Goal: Check status: Check status

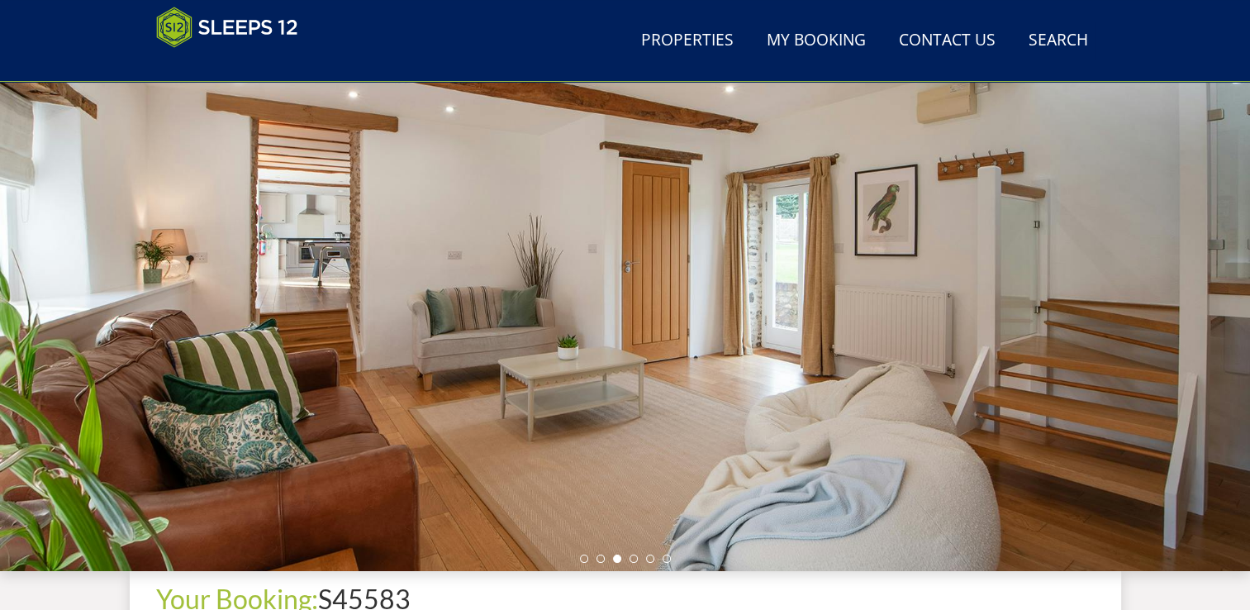
scroll to position [97, 0]
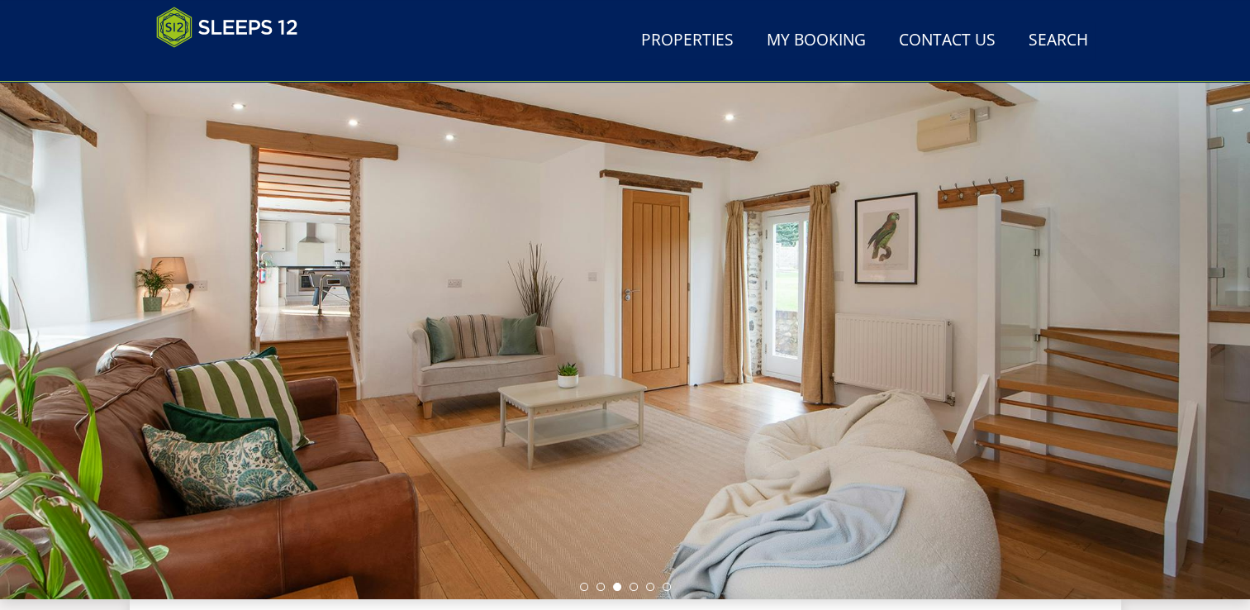
click at [1149, 409] on div at bounding box center [625, 310] width 1250 height 578
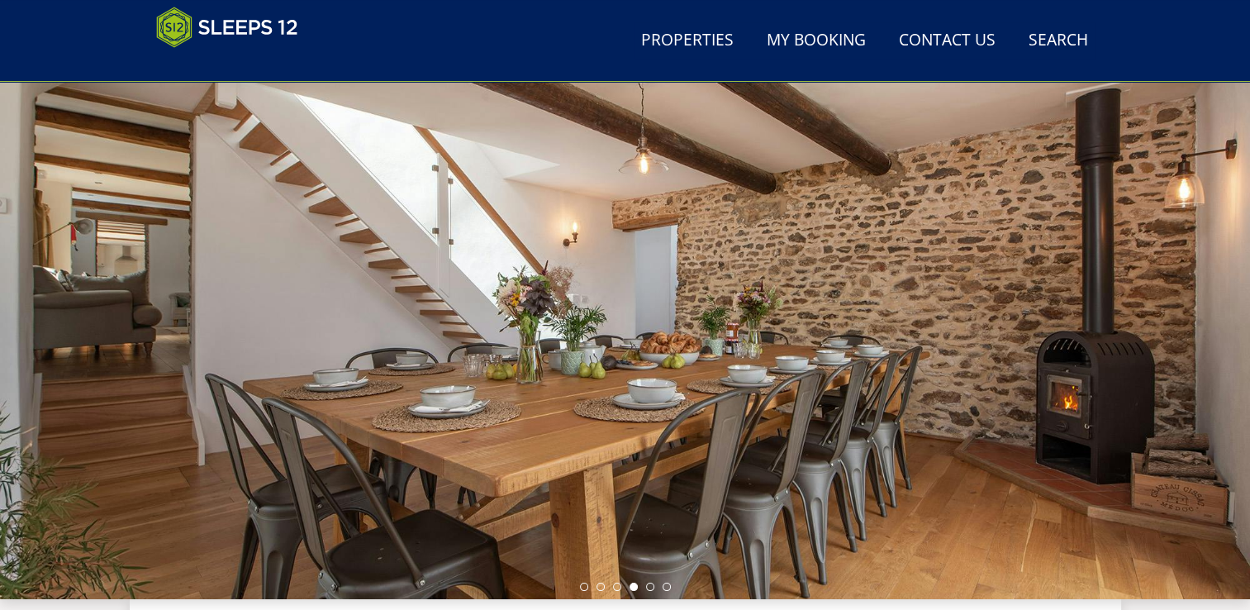
click at [1172, 390] on div at bounding box center [625, 310] width 1250 height 578
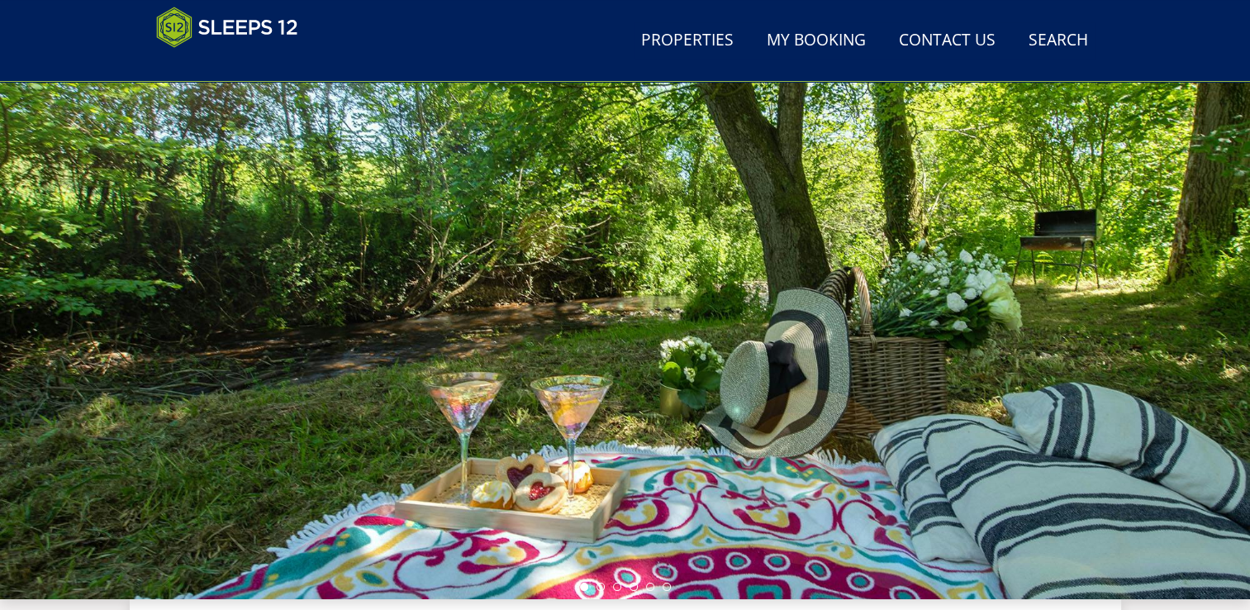
click at [1156, 388] on div at bounding box center [625, 310] width 1250 height 578
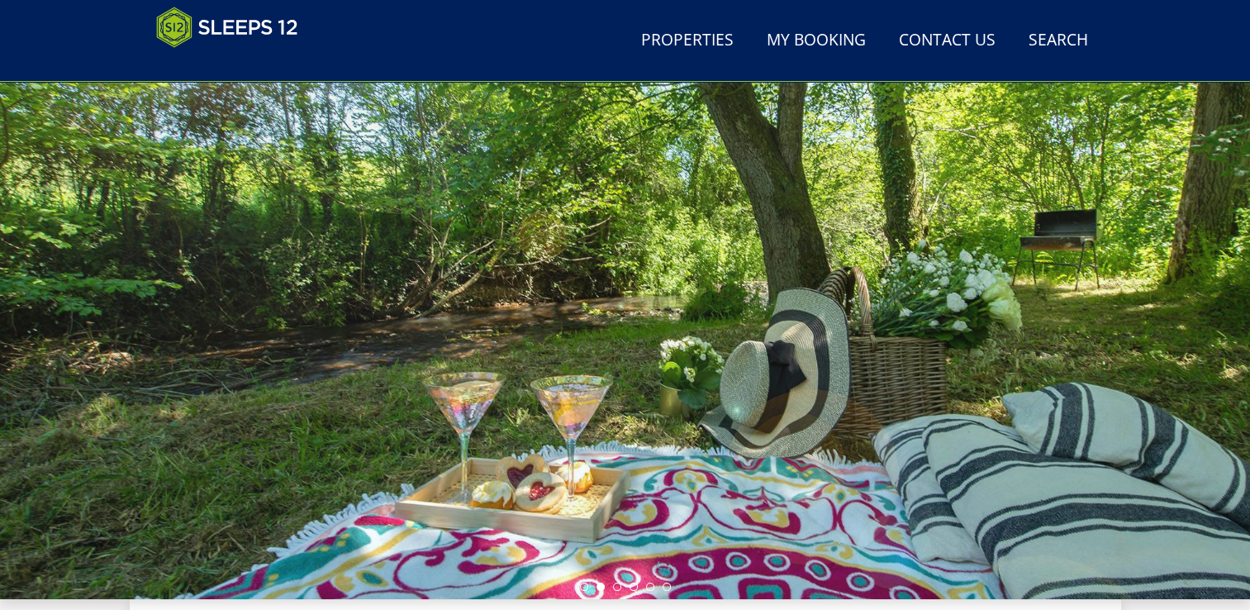
click at [1154, 421] on div at bounding box center [625, 310] width 1250 height 578
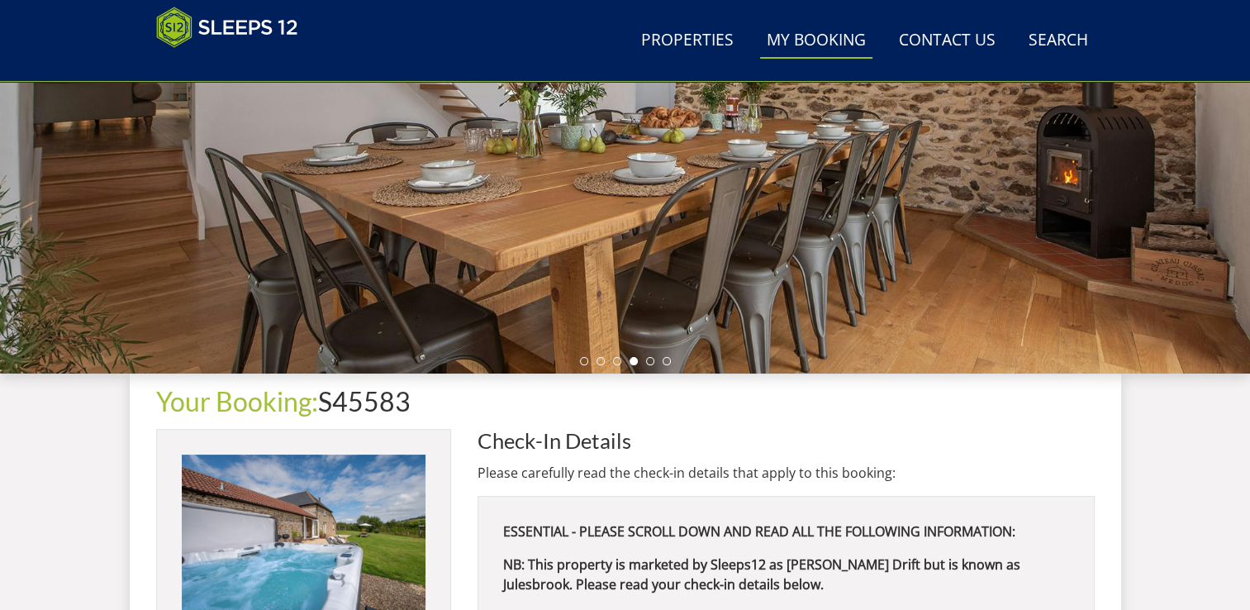
scroll to position [510, 0]
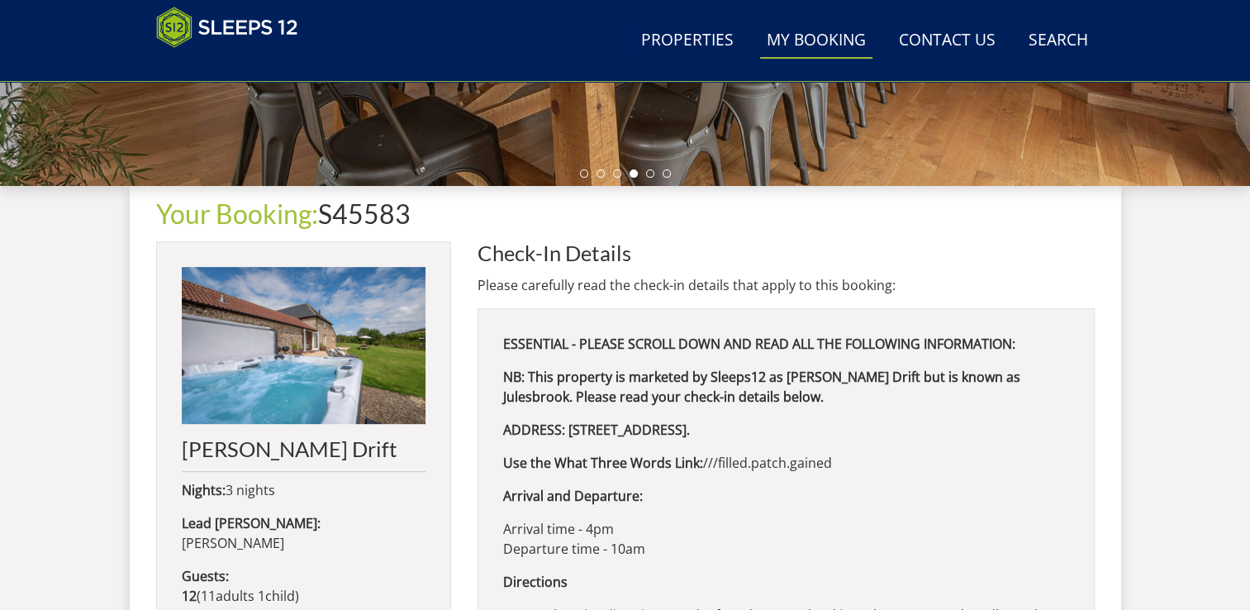
click at [814, 30] on link "My Booking" at bounding box center [816, 40] width 112 height 37
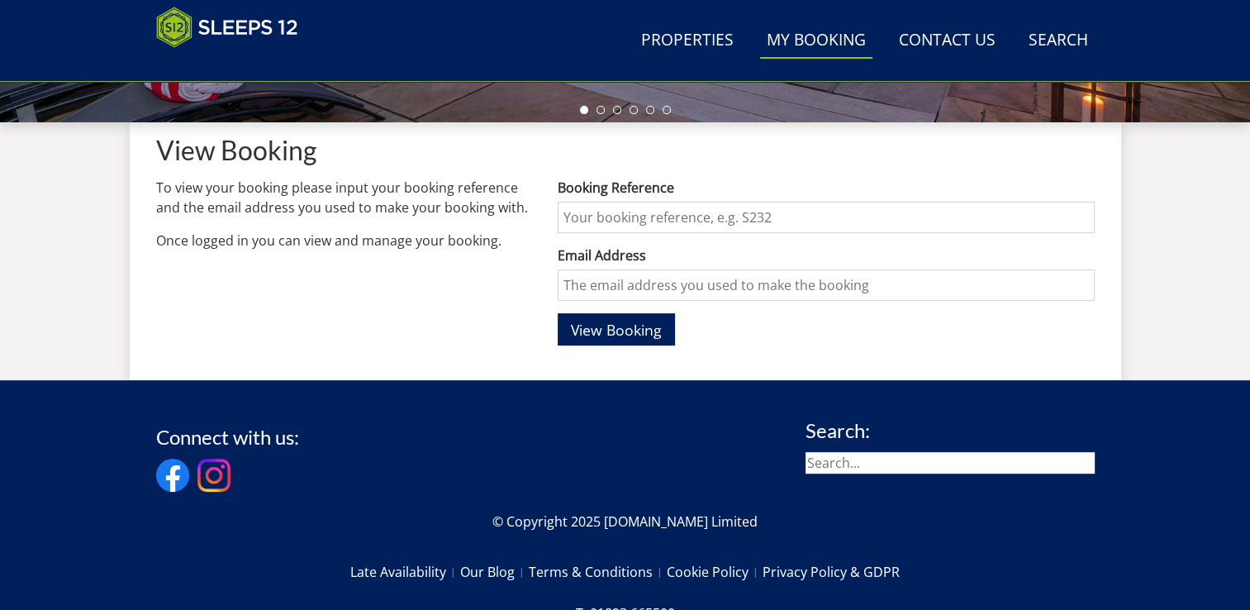
scroll to position [578, 0]
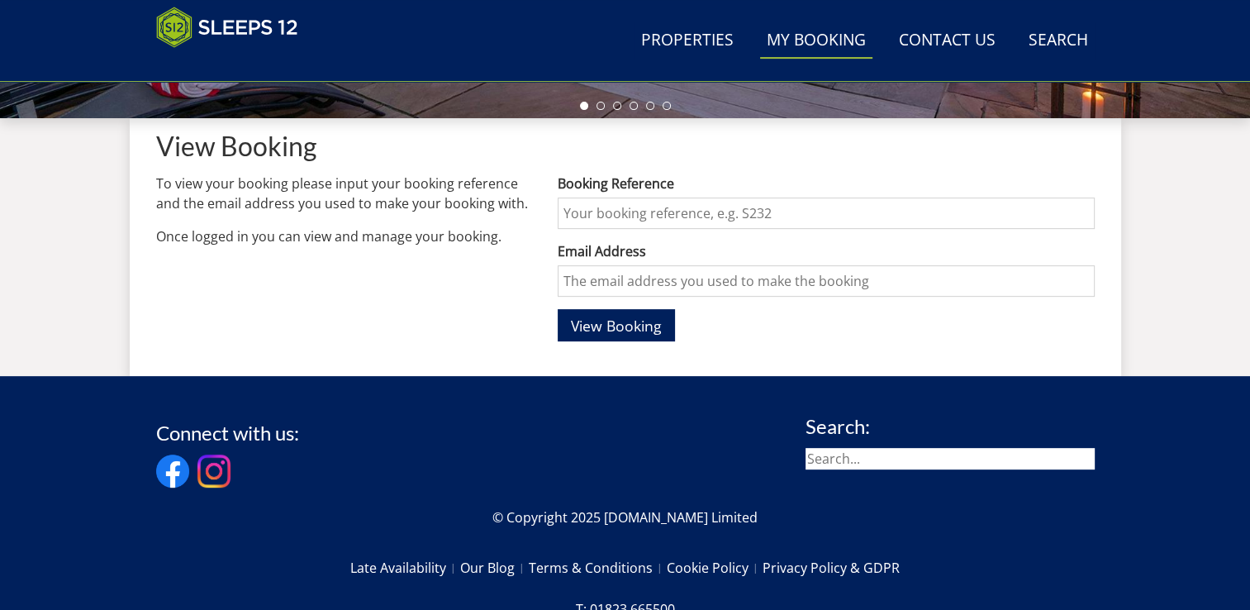
click at [601, 218] on input "Booking Reference" at bounding box center [826, 212] width 536 height 31
type input "s455833"
click at [653, 282] on input "Email Address" at bounding box center [826, 280] width 536 height 31
type input "[EMAIL_ADDRESS][DOMAIN_NAME]"
click at [631, 327] on span "View Booking" at bounding box center [616, 326] width 91 height 20
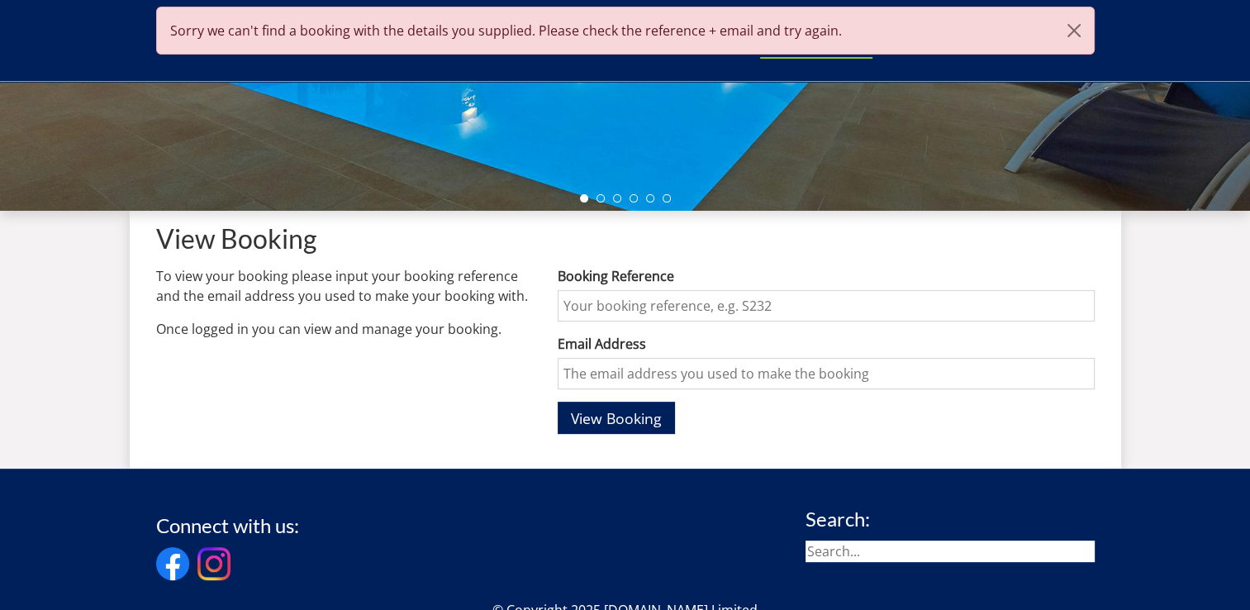
scroll to position [487, 0]
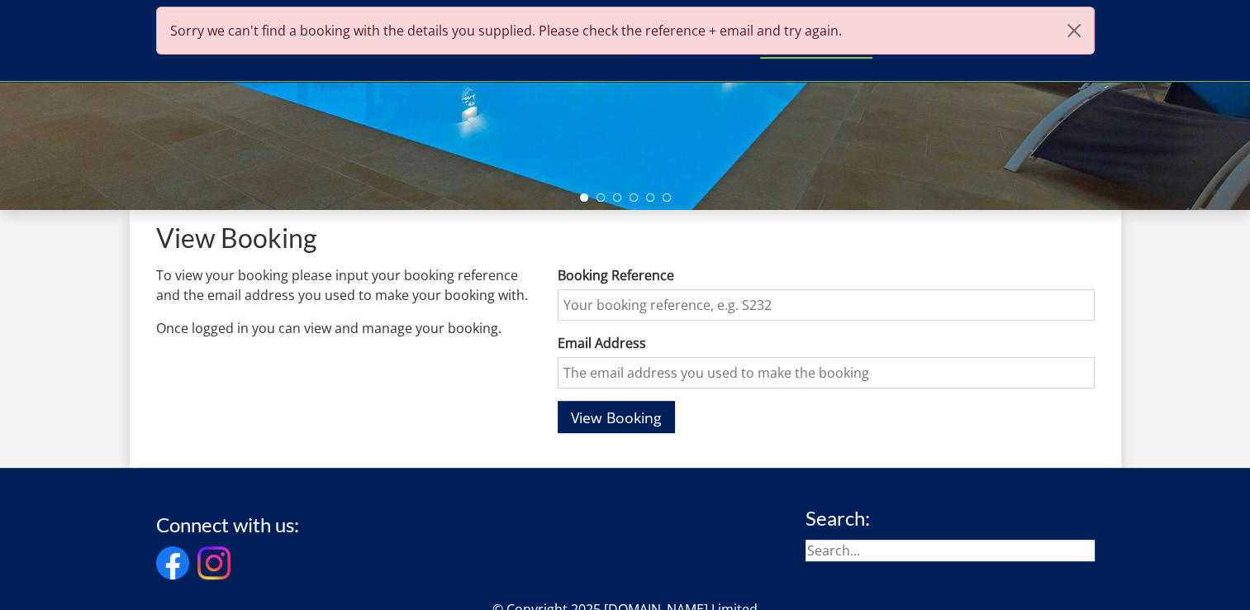
click at [610, 299] on input "Booking Reference" at bounding box center [826, 304] width 536 height 31
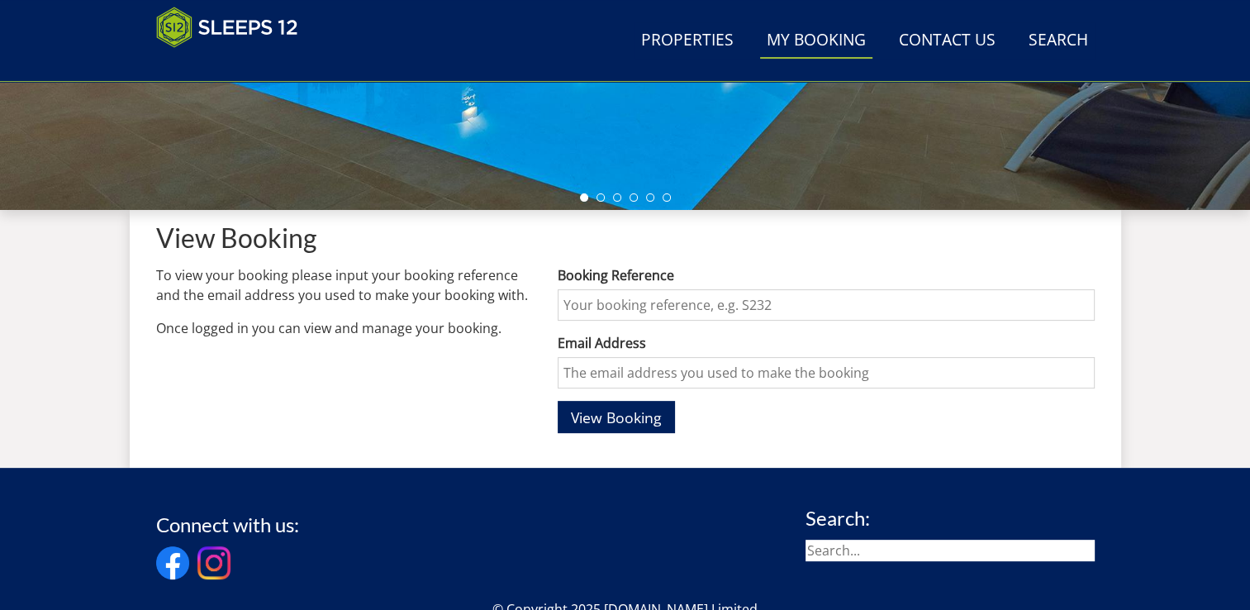
type input "s455833"
type input "[EMAIL_ADDRESS][DOMAIN_NAME]"
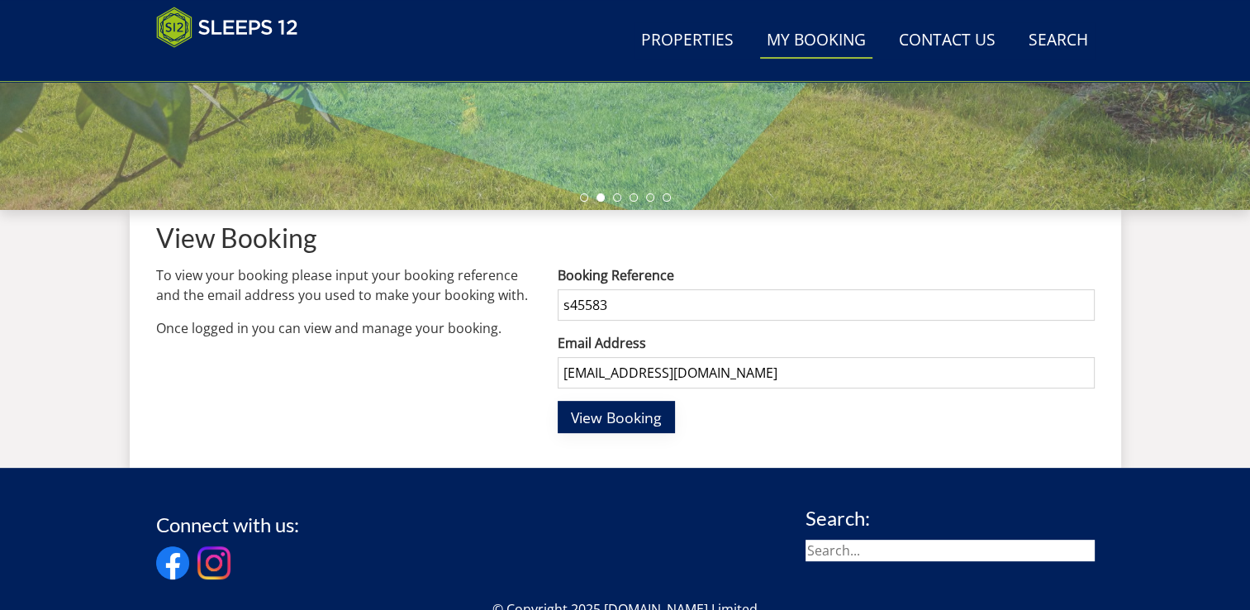
type input "s45583"
click at [571, 425] on span "View Booking" at bounding box center [616, 417] width 91 height 20
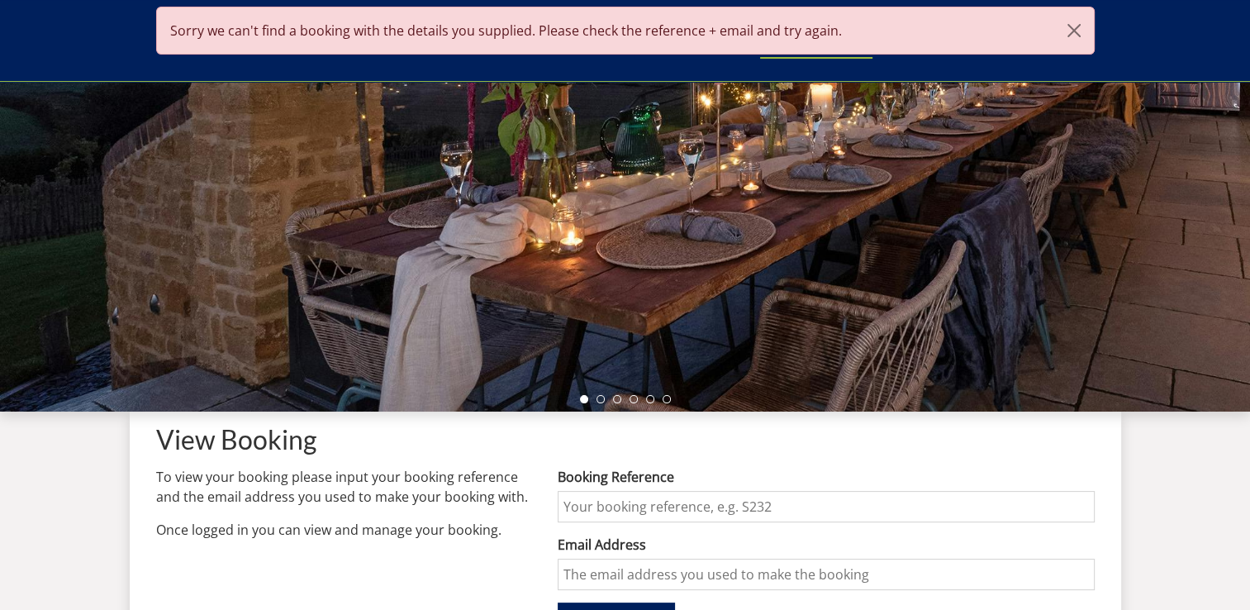
scroll to position [241, 0]
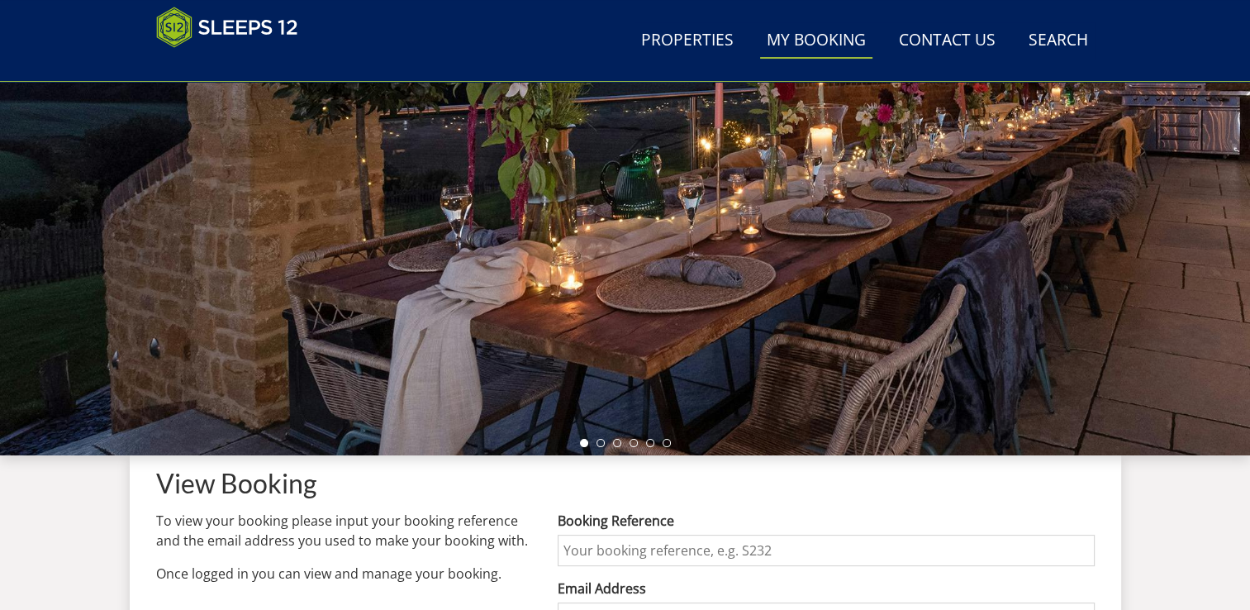
click at [621, 556] on input "Booking Reference" at bounding box center [826, 549] width 536 height 31
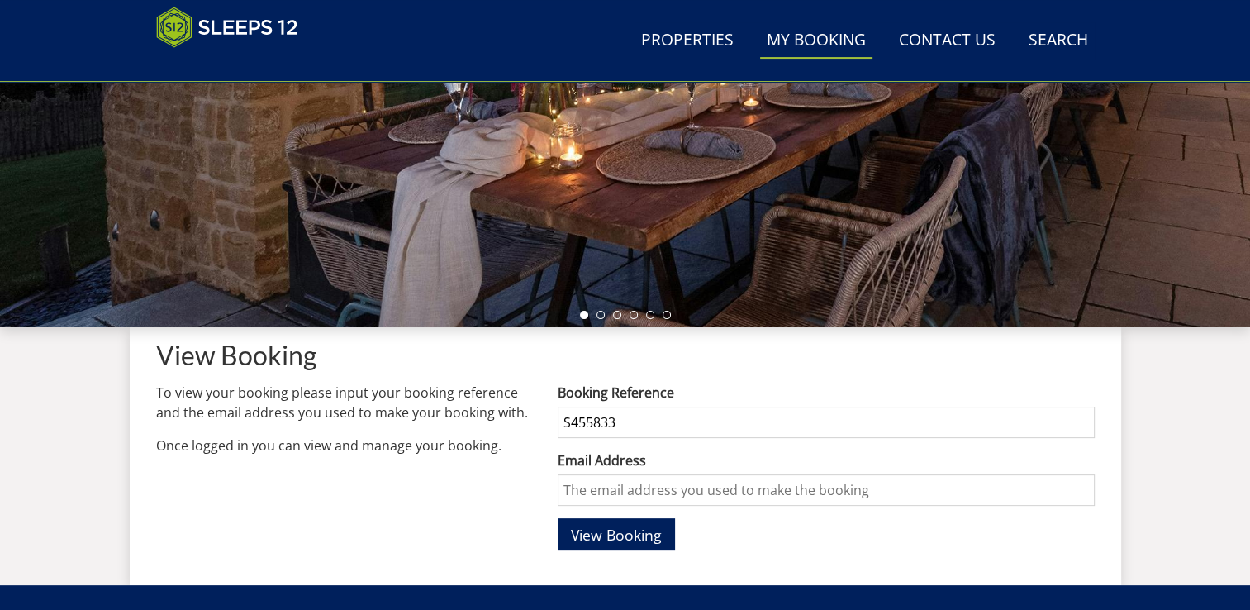
scroll to position [406, 0]
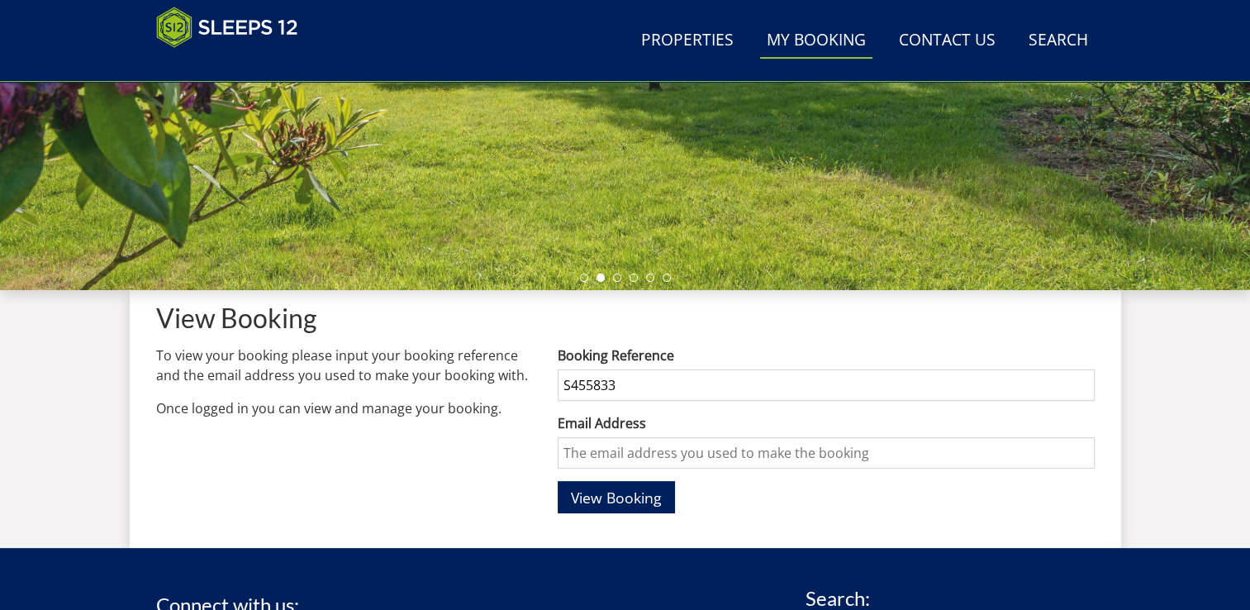
type input "S455833"
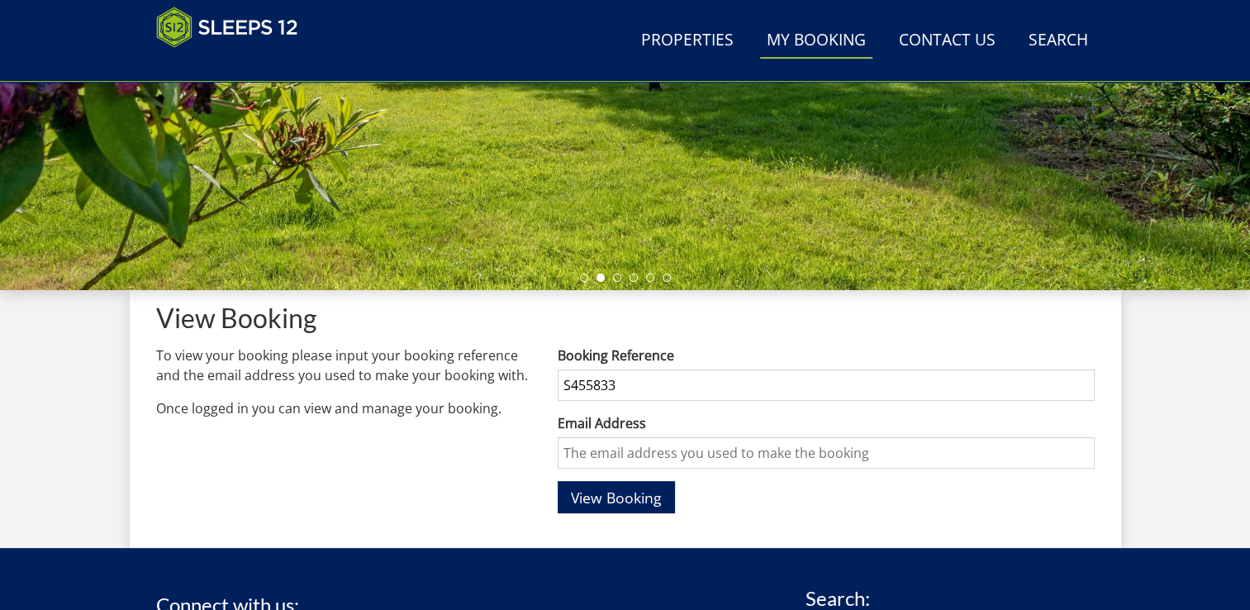
click at [613, 453] on input "Email Address" at bounding box center [826, 452] width 536 height 31
type input "[EMAIL_ADDRESS][DOMAIN_NAME]"
click at [639, 496] on span "View Booking" at bounding box center [616, 497] width 91 height 20
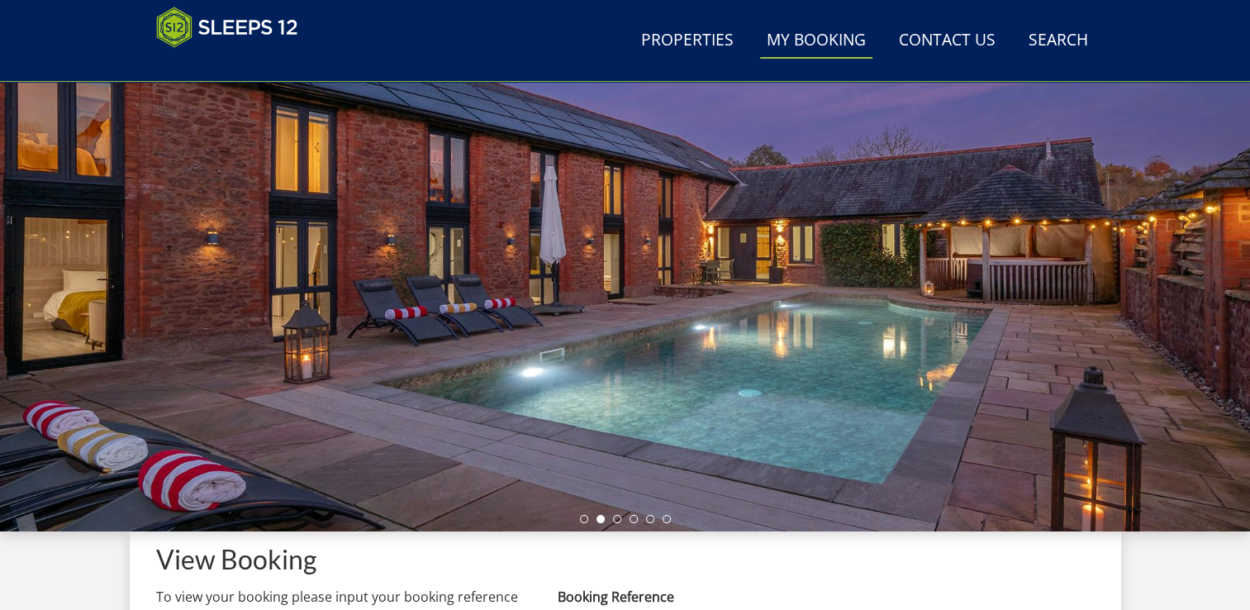
scroll to position [405, 0]
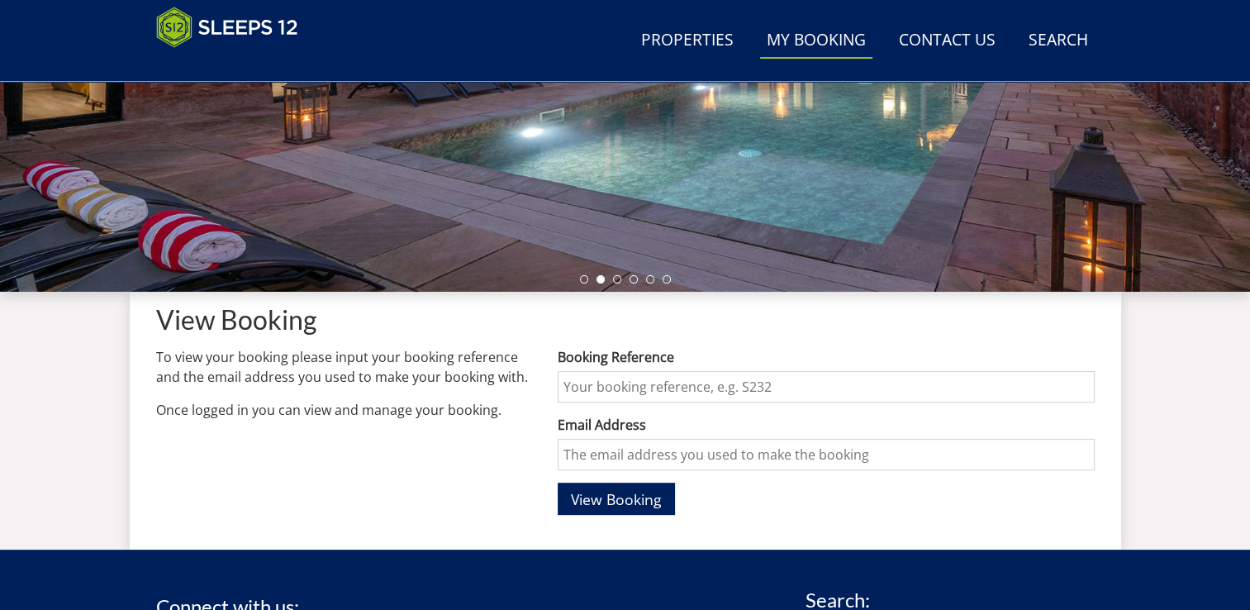
click at [629, 387] on input "Booking Reference" at bounding box center [826, 386] width 536 height 31
type input "S455833"
type input "[EMAIL_ADDRESS][DOMAIN_NAME]"
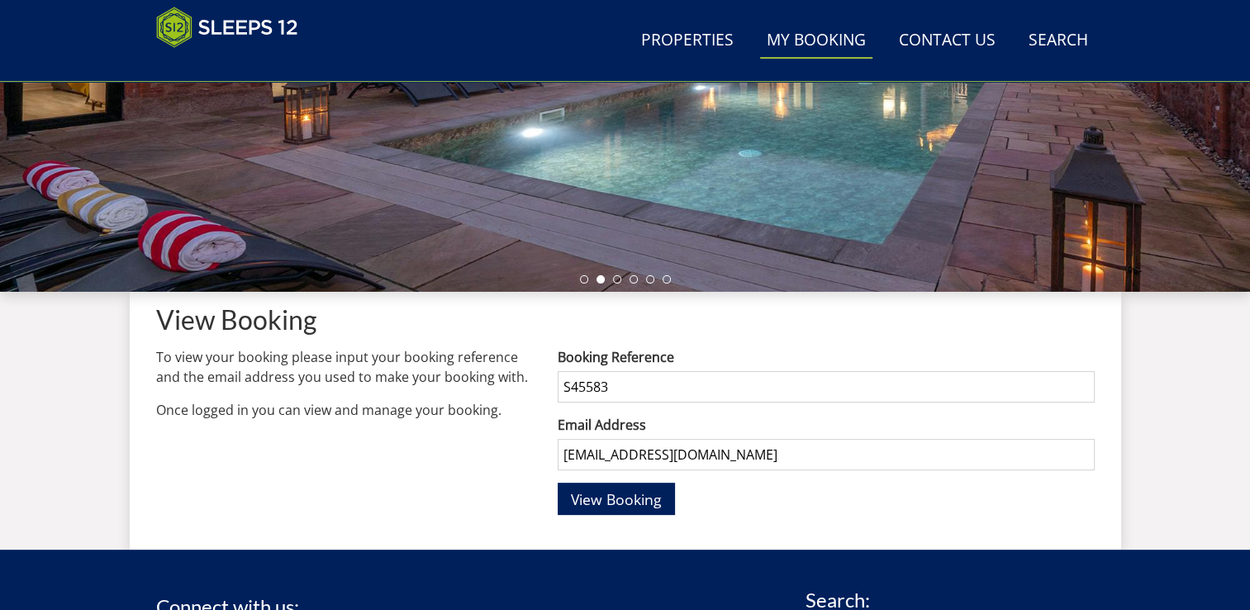
type input "S45583"
click at [1022, 505] on div "View Booking" at bounding box center [826, 498] width 536 height 32
click at [615, 494] on span "View Booking" at bounding box center [616, 499] width 91 height 20
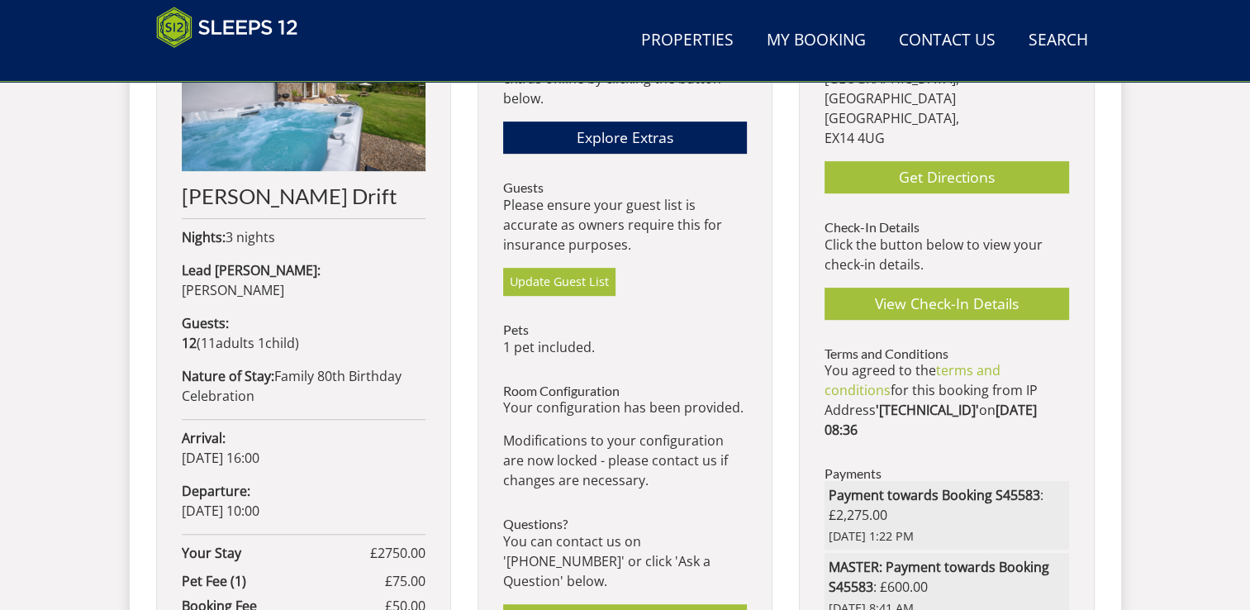
scroll to position [652, 0]
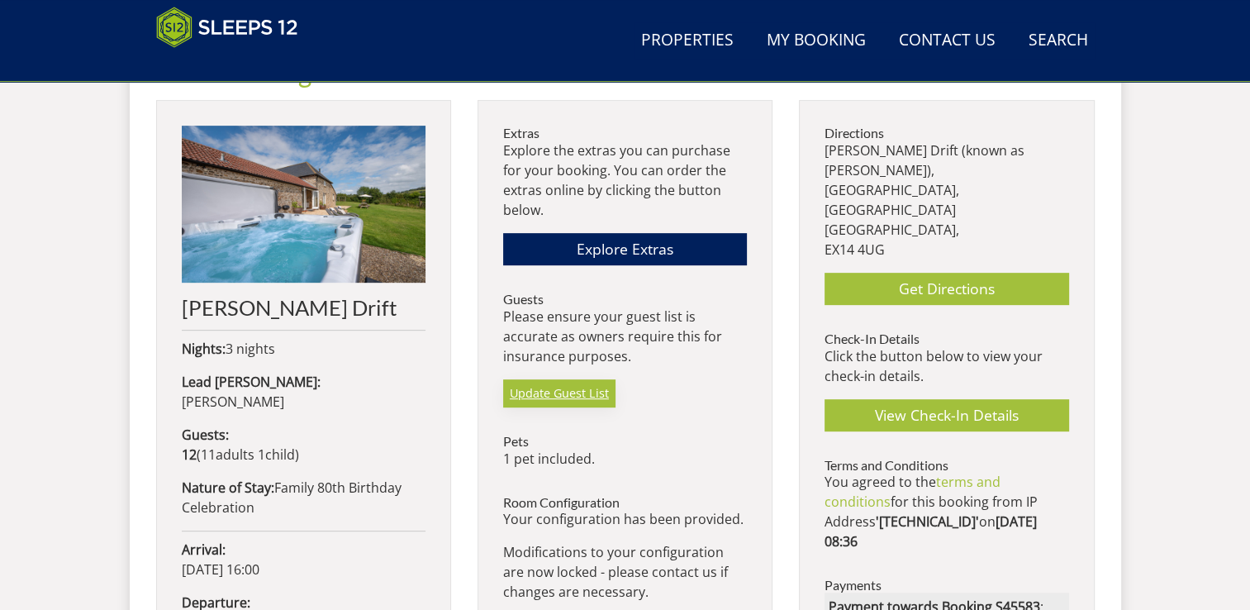
click at [594, 390] on link "Update Guest List" at bounding box center [559, 393] width 112 height 28
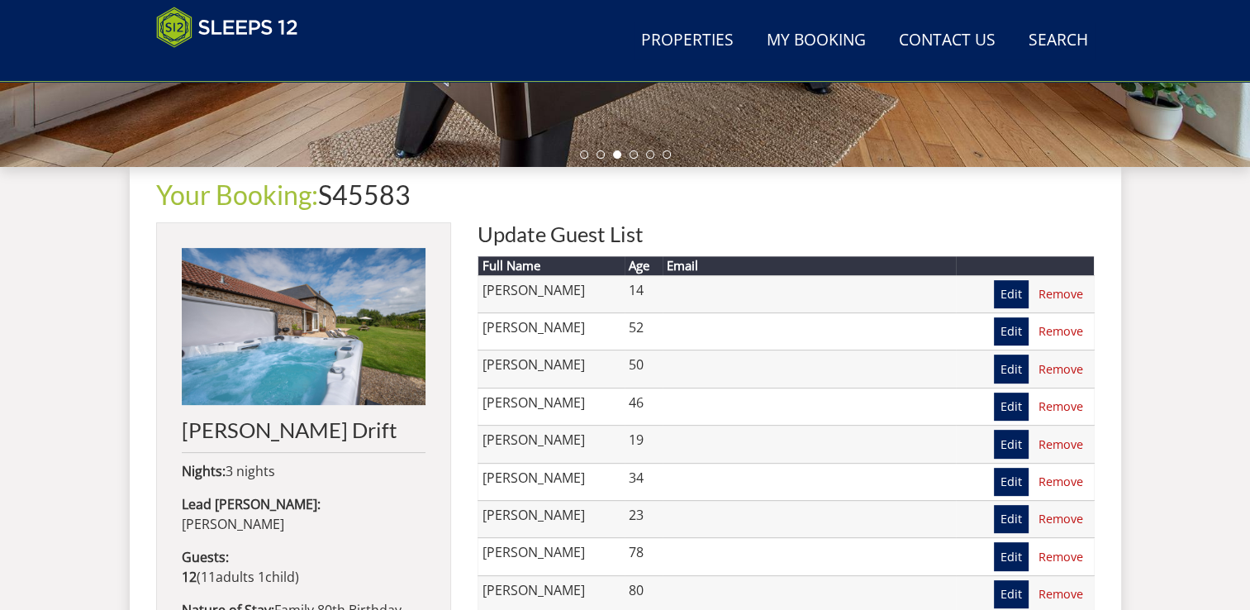
scroll to position [489, 0]
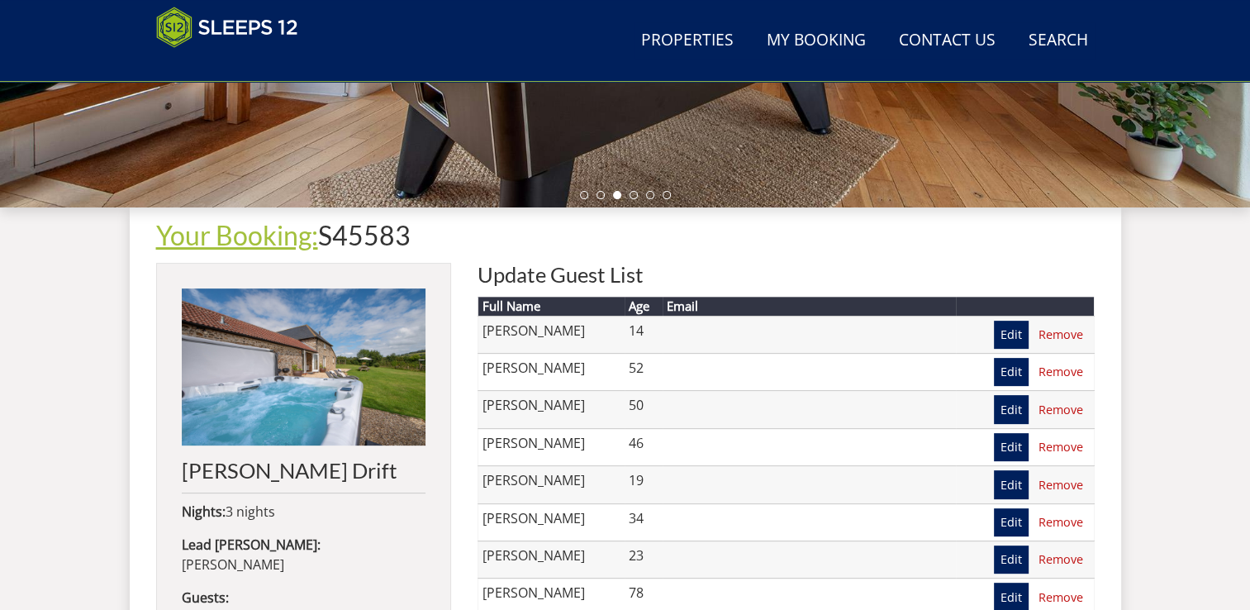
click at [254, 244] on link "Your Booking:" at bounding box center [237, 235] width 162 height 32
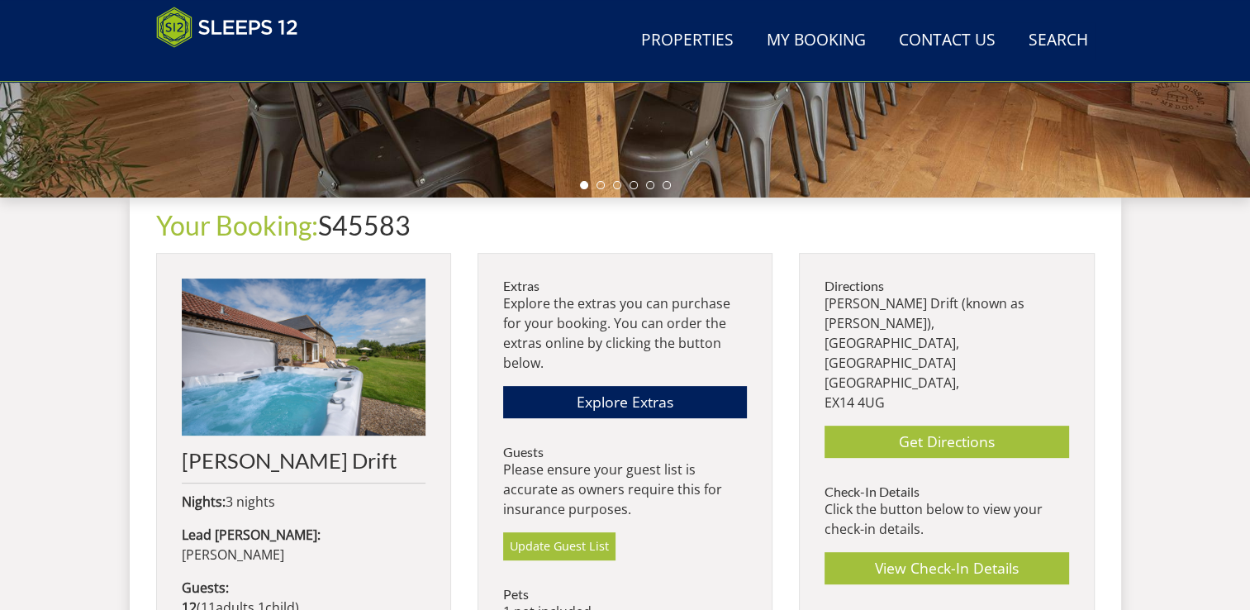
scroll to position [492, 0]
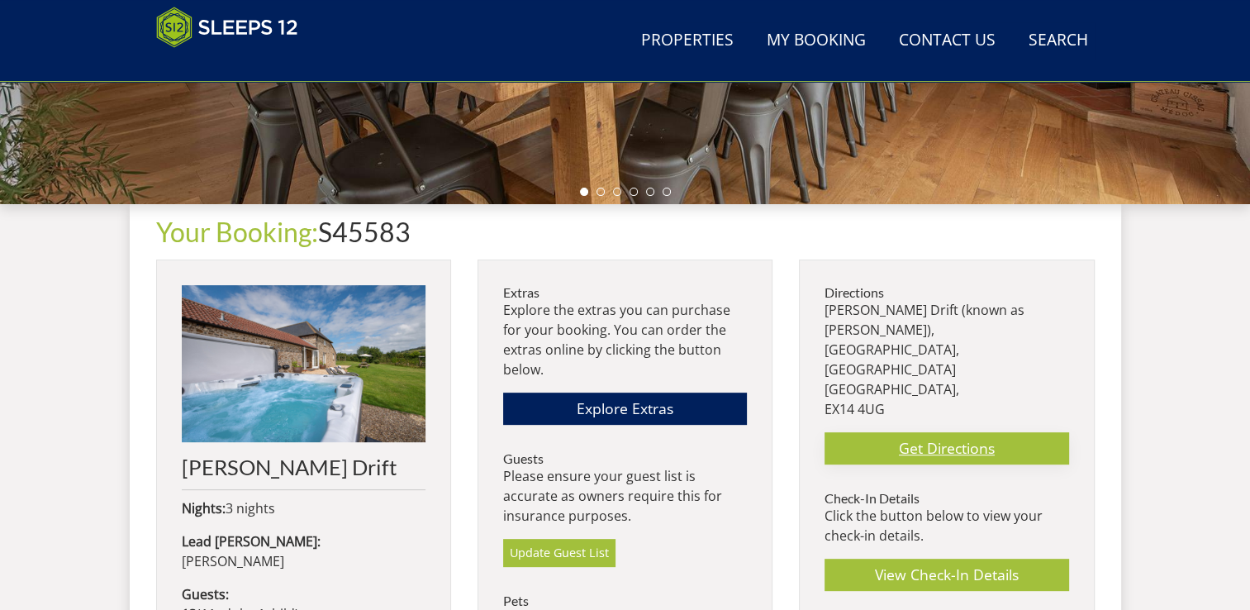
click at [988, 432] on link "Get Directions" at bounding box center [946, 448] width 244 height 32
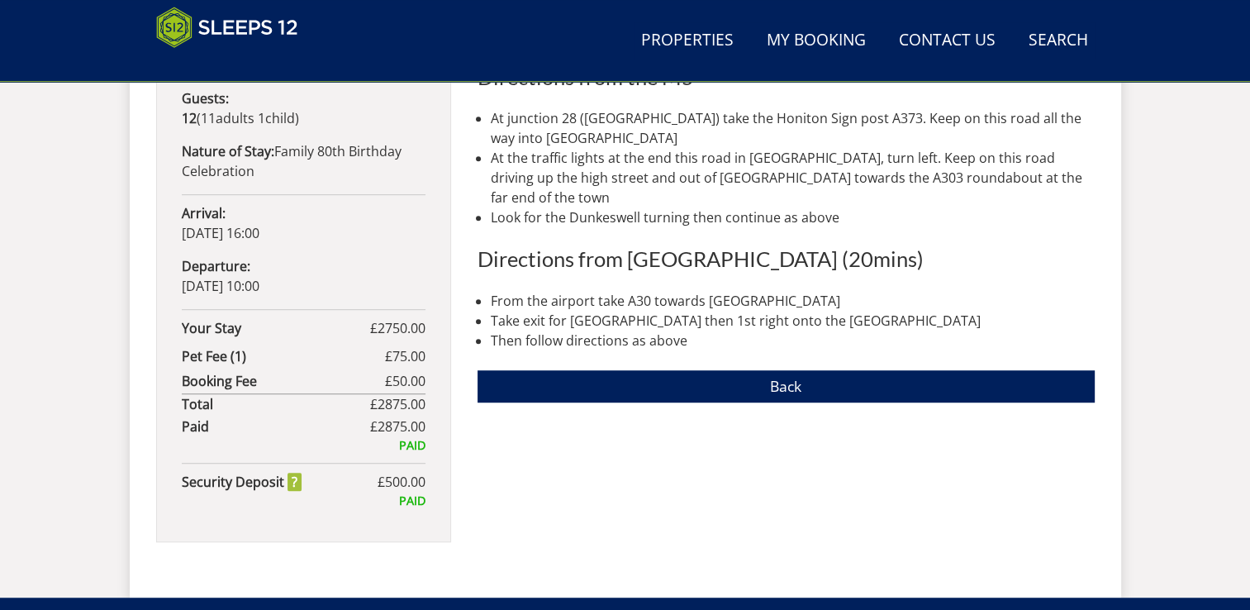
scroll to position [905, 0]
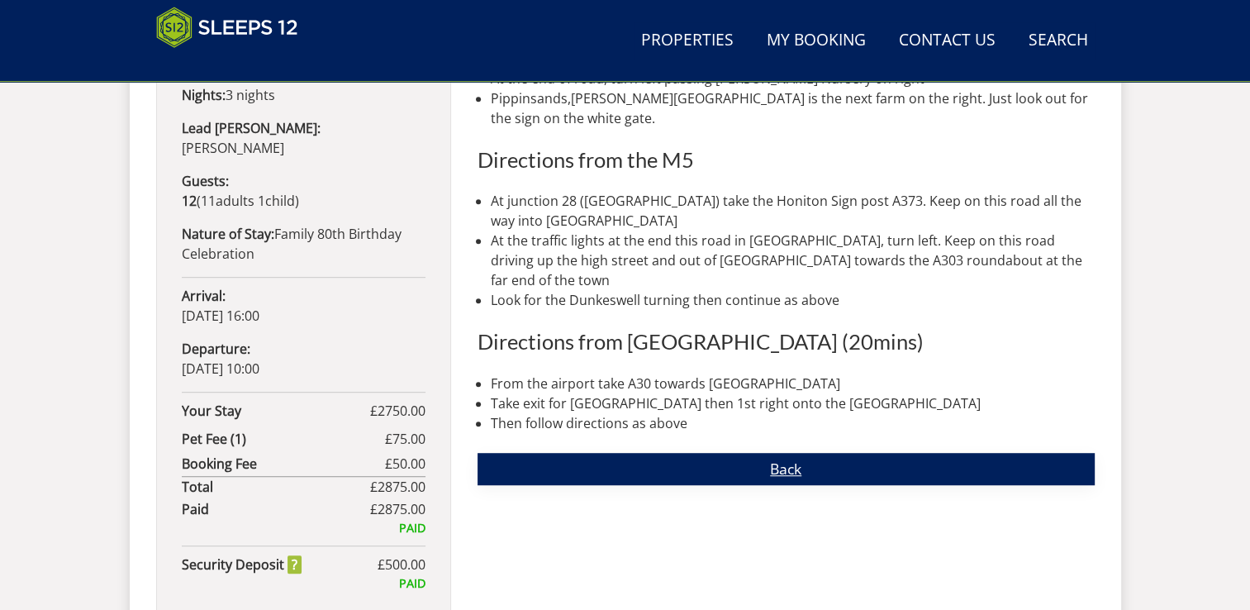
click at [790, 453] on link "Back" at bounding box center [785, 469] width 617 height 32
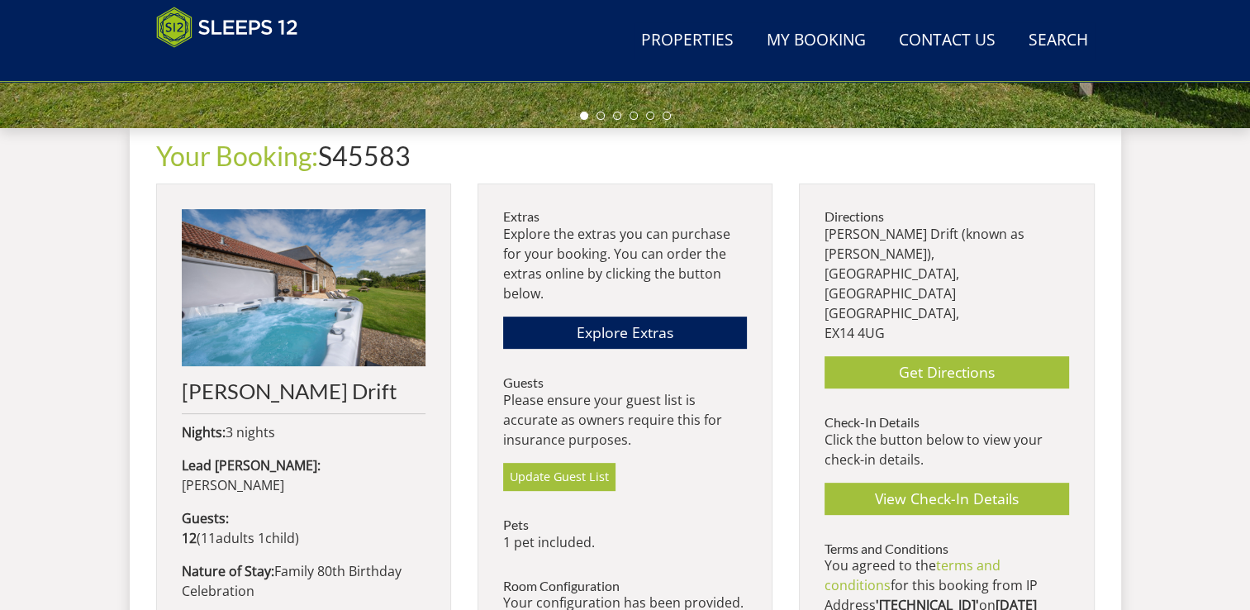
scroll to position [567, 0]
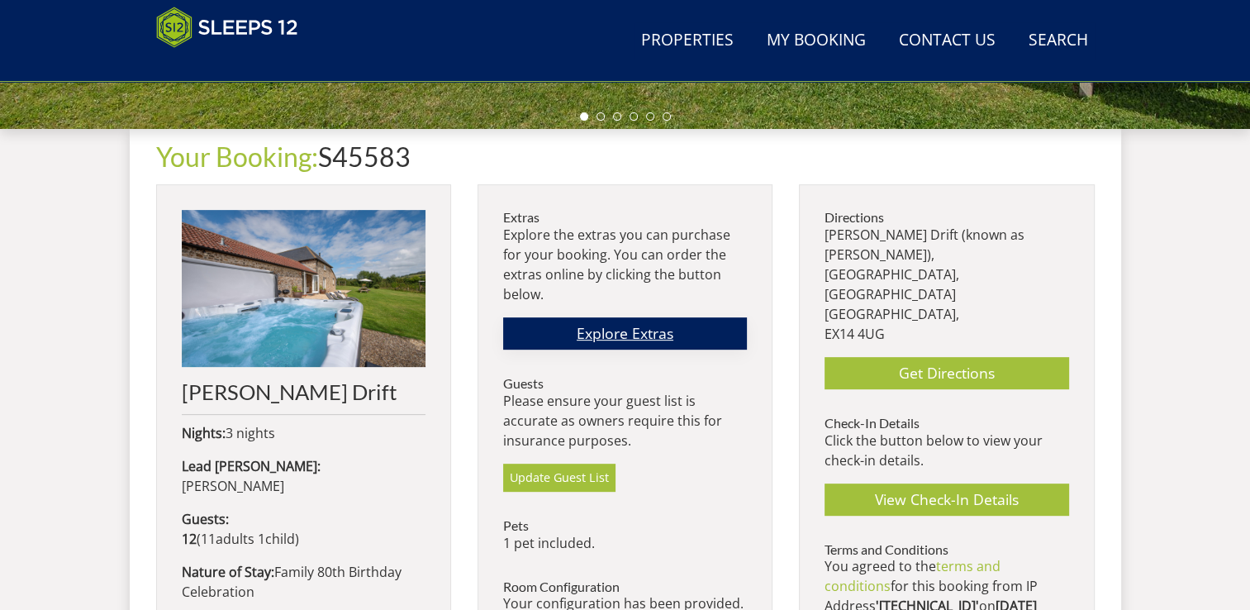
click at [662, 336] on link "Explore Extras" at bounding box center [625, 333] width 244 height 32
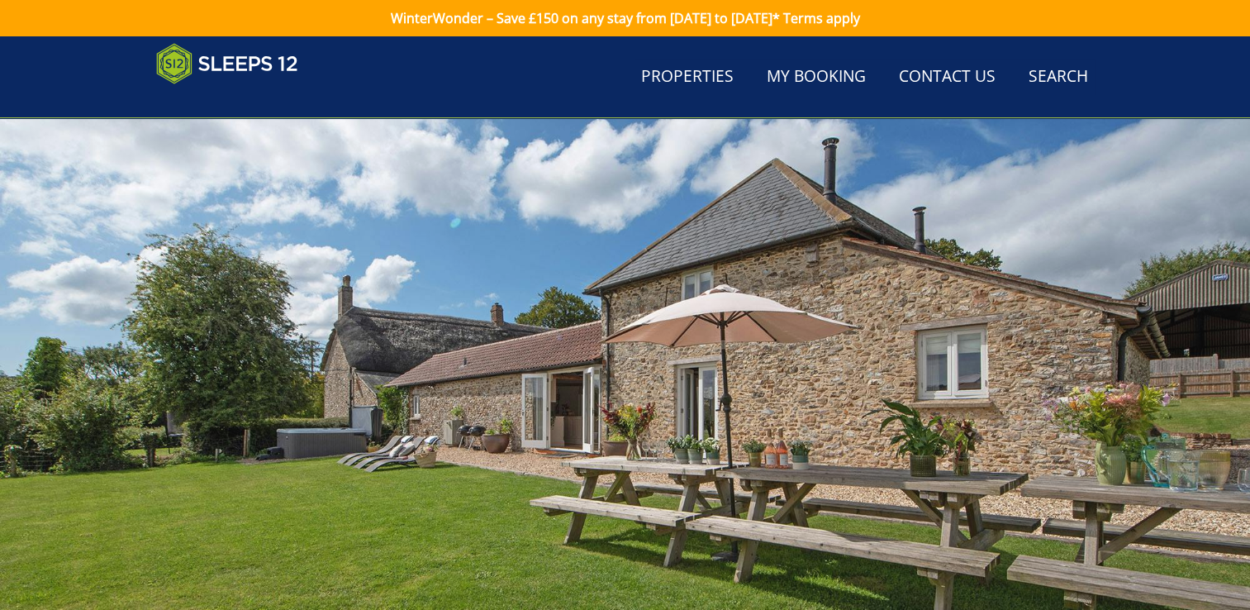
scroll to position [567, 0]
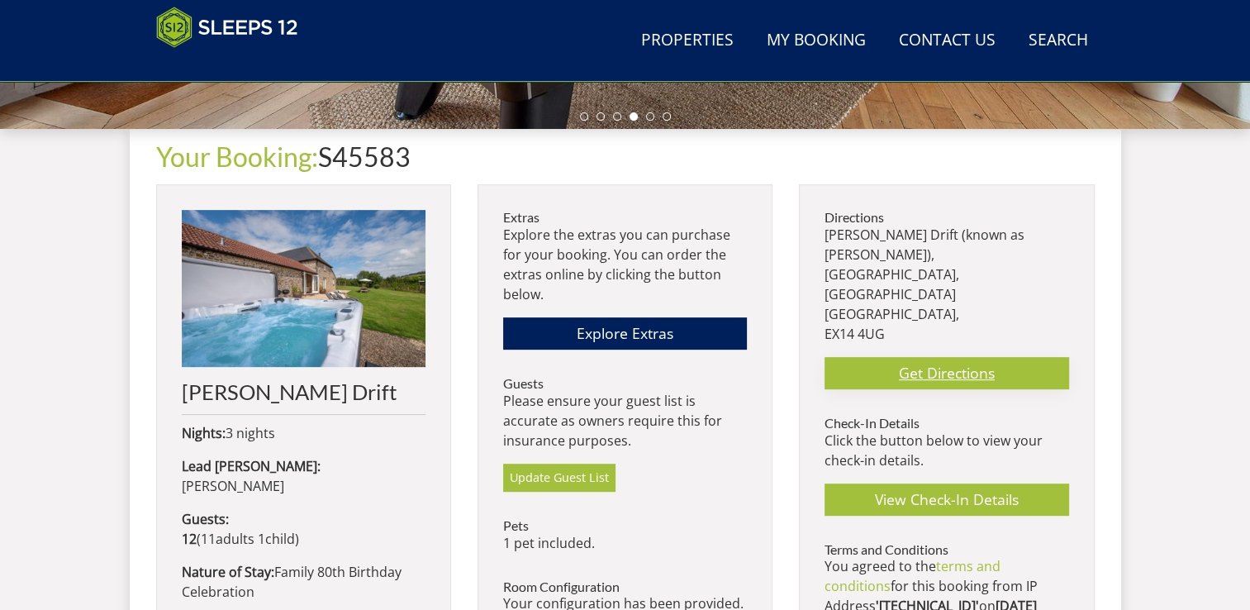
click at [976, 357] on link "Get Directions" at bounding box center [946, 373] width 244 height 32
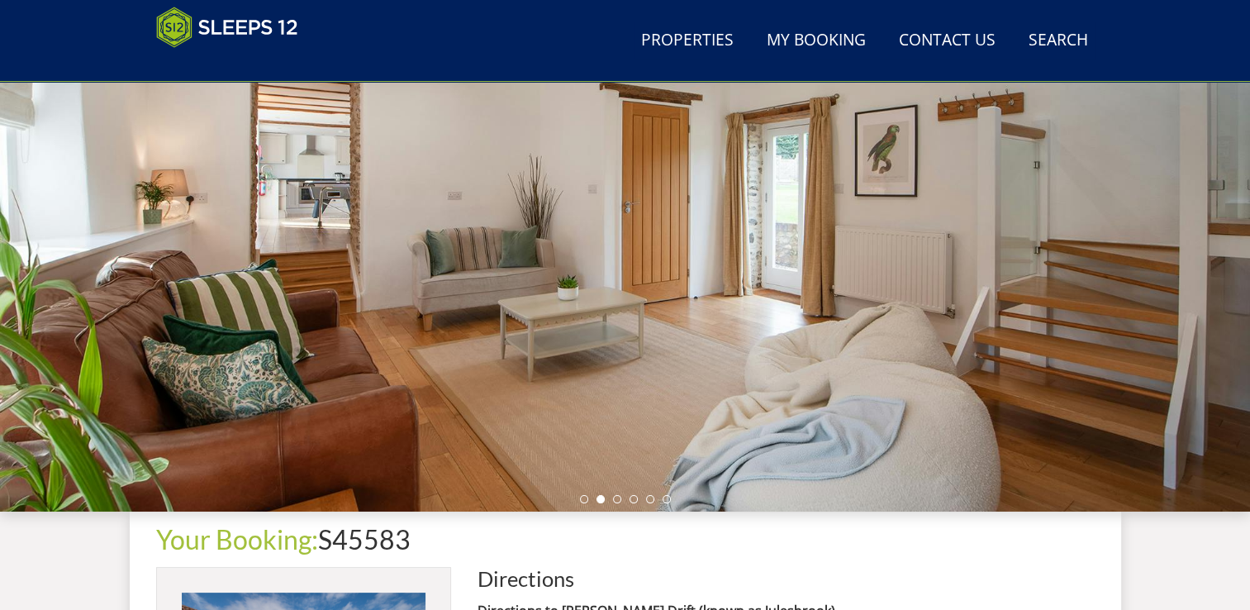
scroll to position [237, 0]
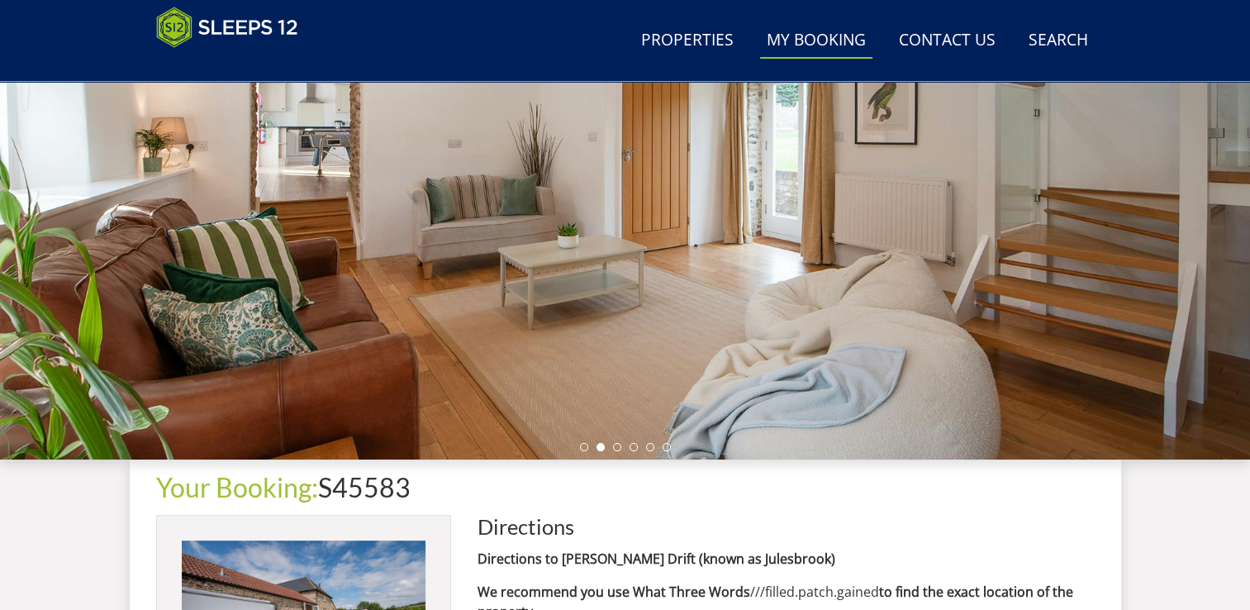
click at [812, 38] on link "My Booking" at bounding box center [816, 40] width 112 height 37
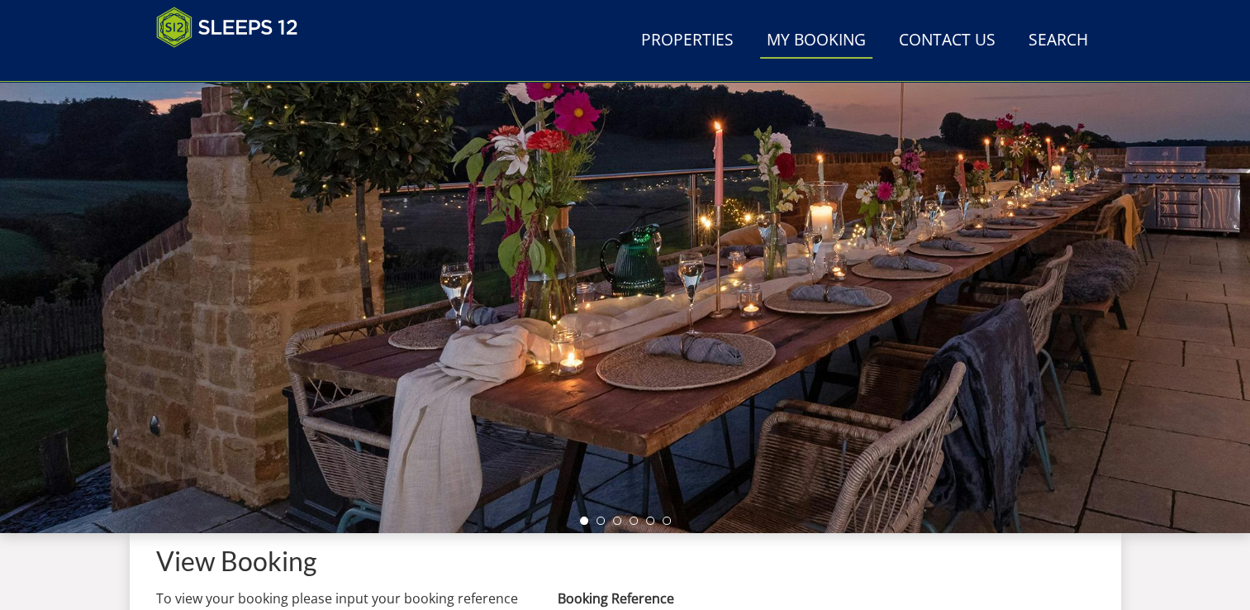
scroll to position [154, 0]
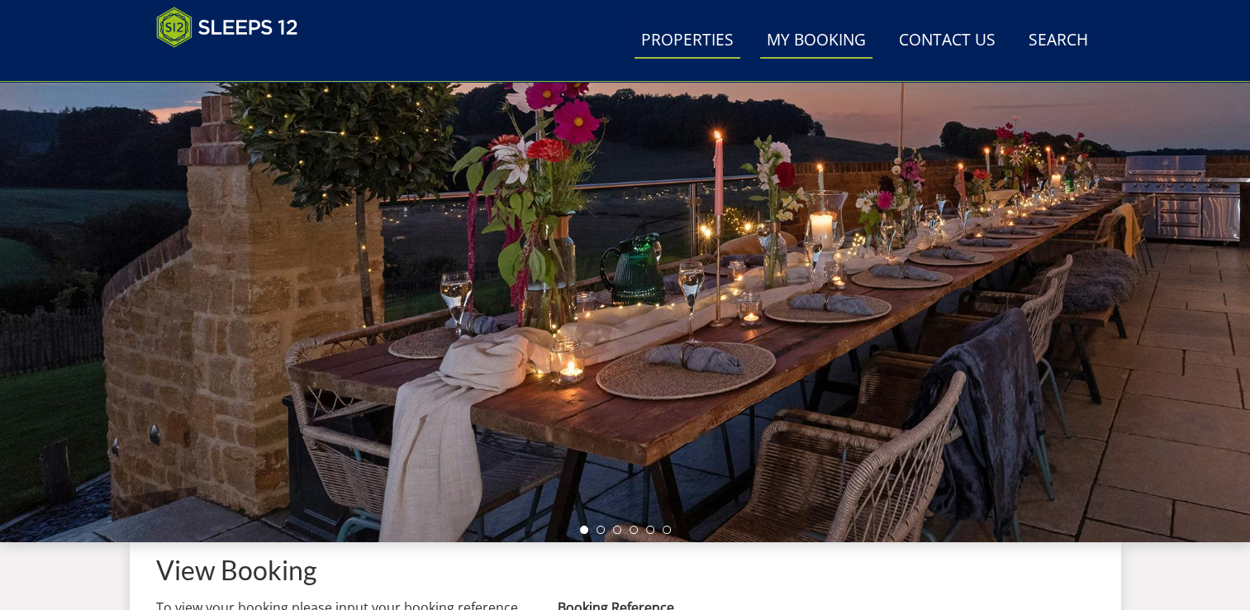
click at [704, 42] on link "Properties" at bounding box center [687, 40] width 106 height 37
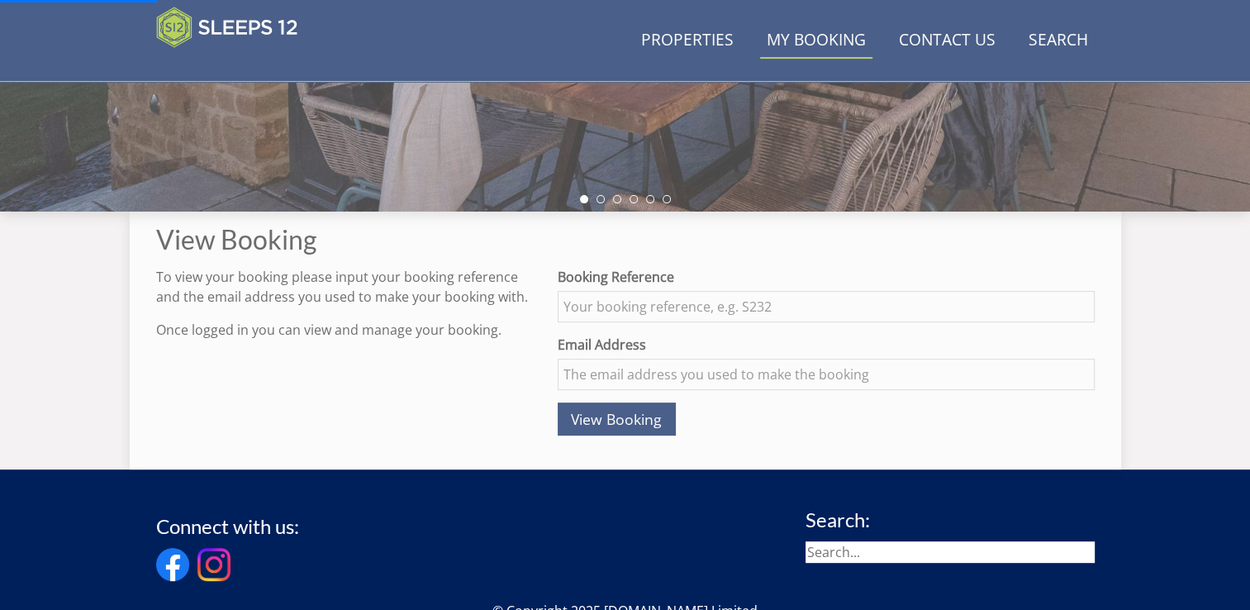
scroll to position [717, 0]
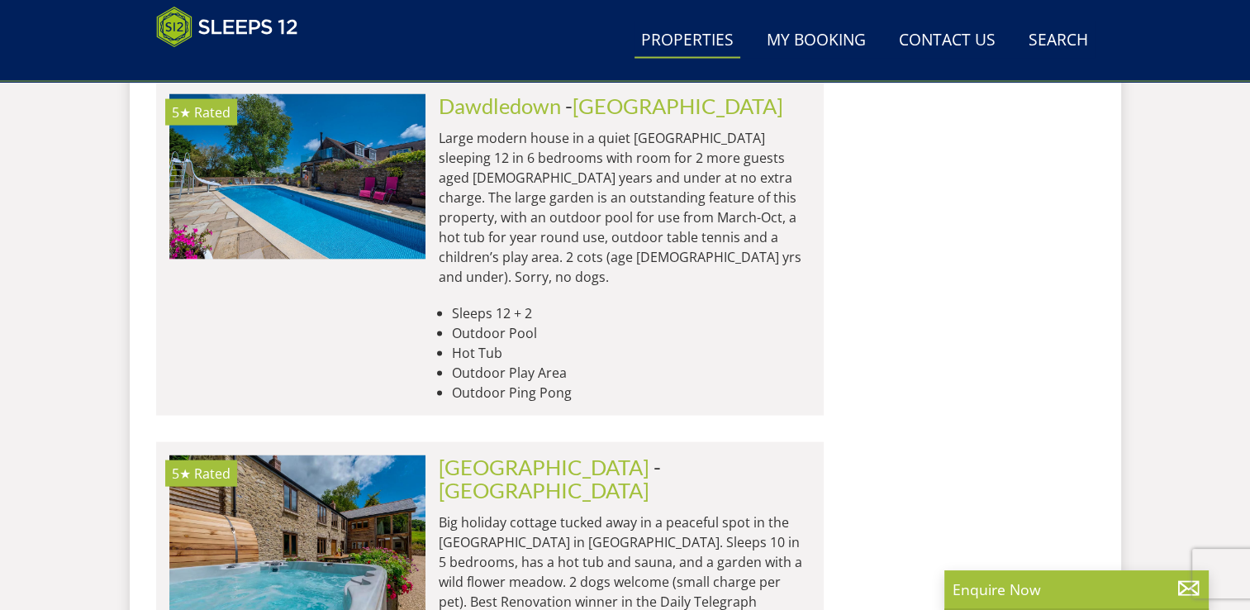
scroll to position [3402, 0]
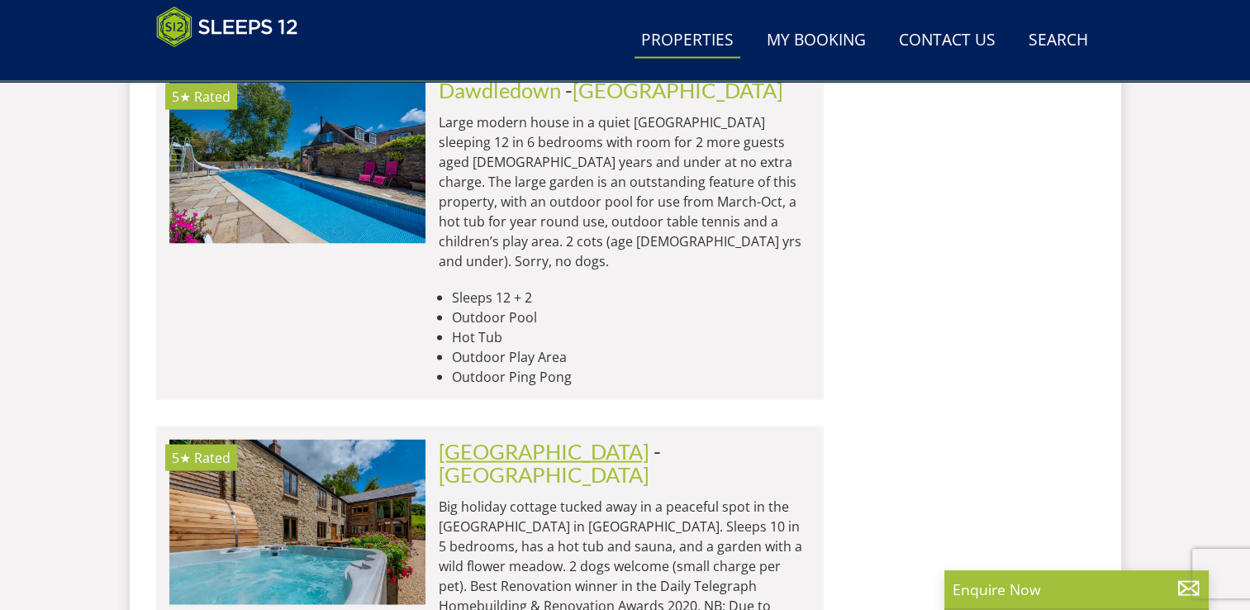
click at [581, 439] on link "[GEOGRAPHIC_DATA]" at bounding box center [544, 451] width 211 height 25
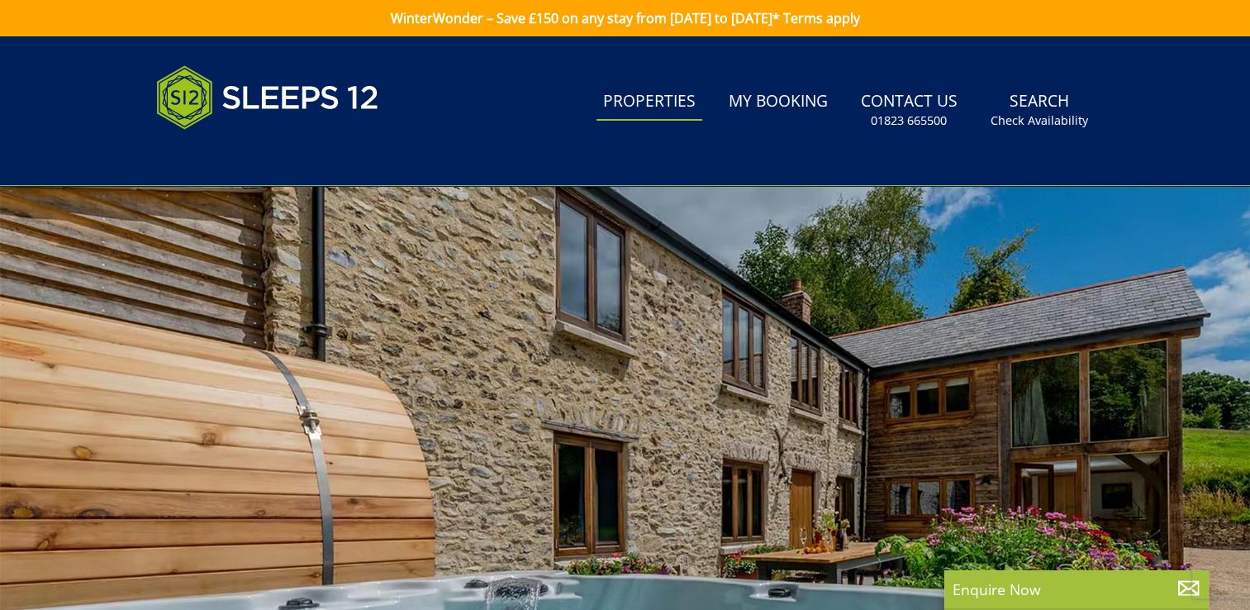
click at [627, 104] on link "Properties" at bounding box center [649, 101] width 106 height 37
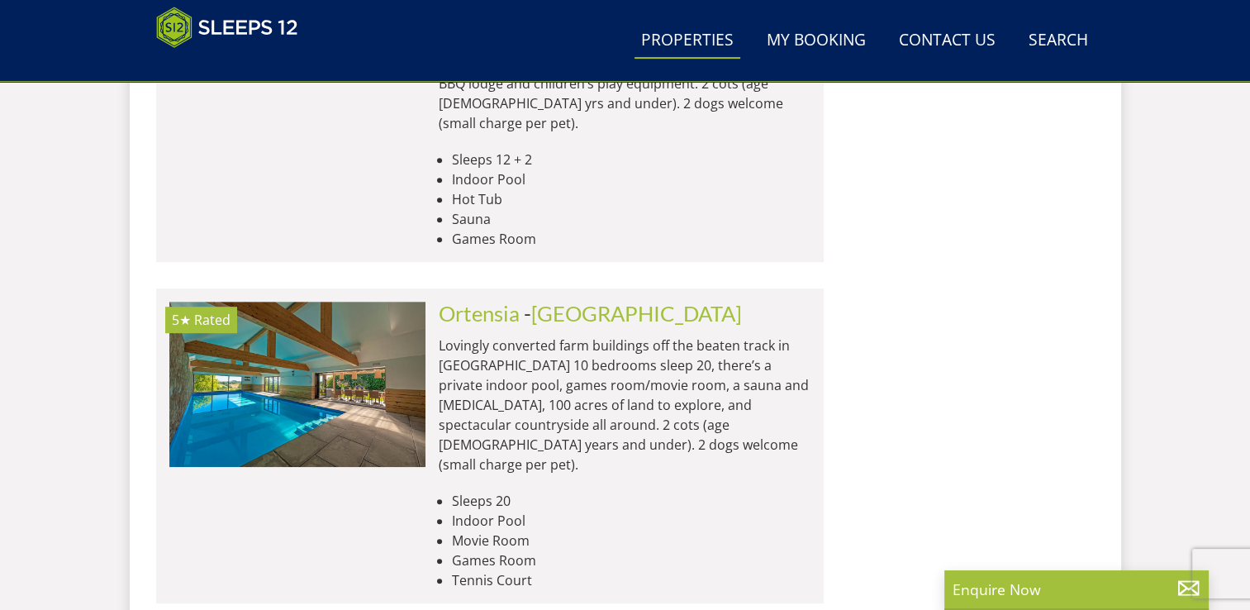
scroll to position [7125, 0]
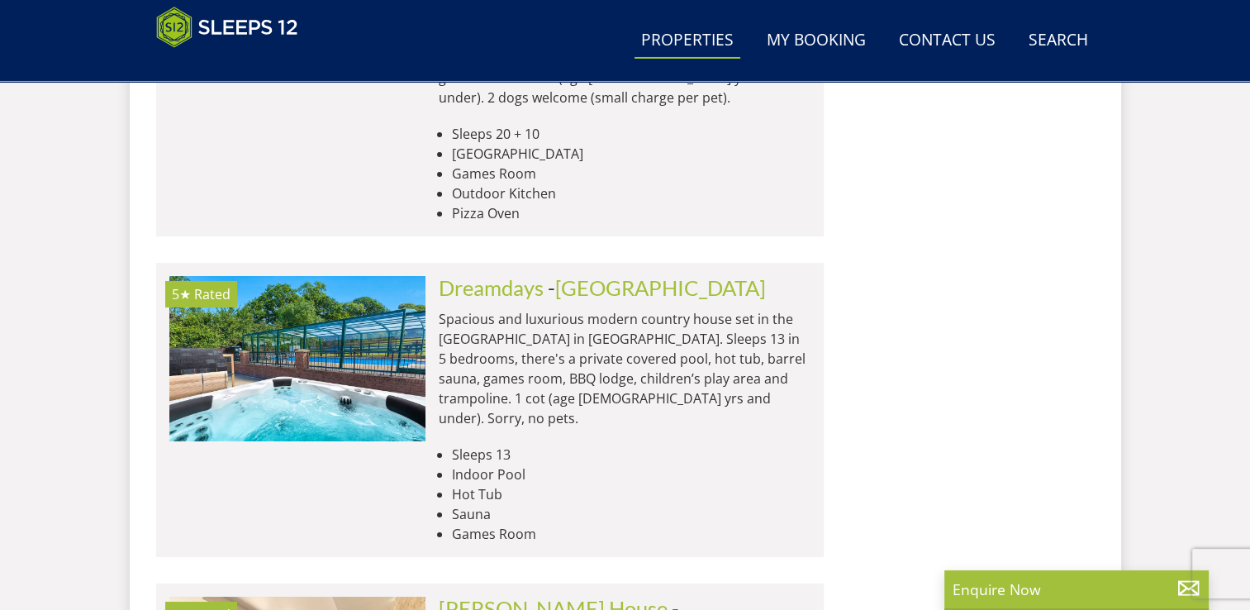
scroll to position [12246, 0]
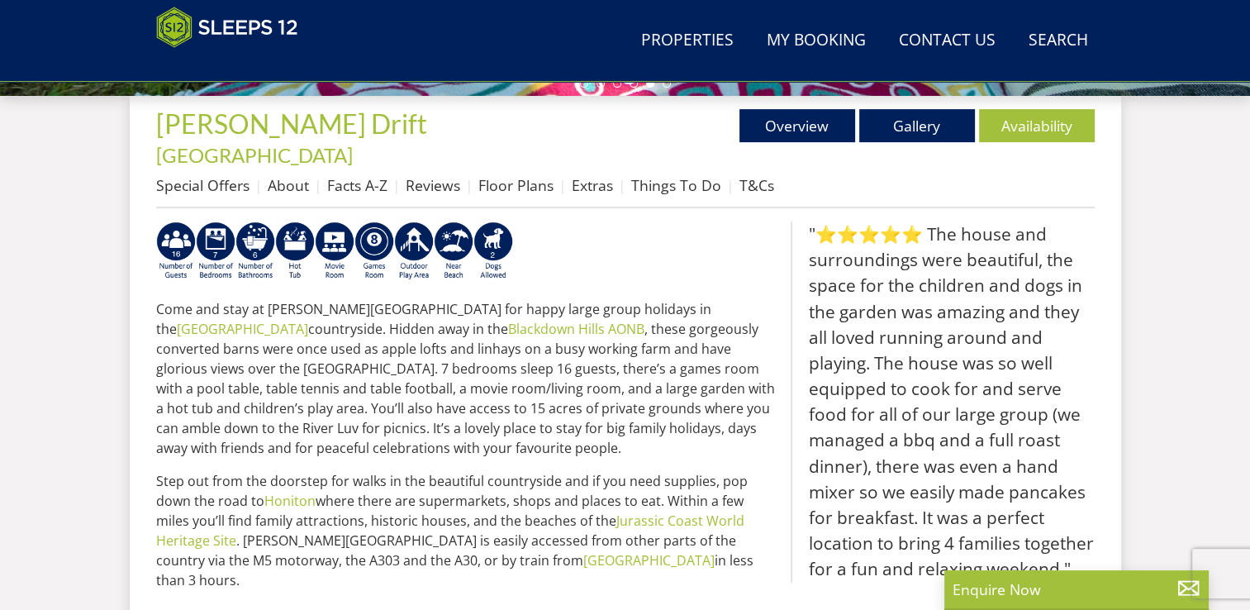
scroll to position [572, 0]
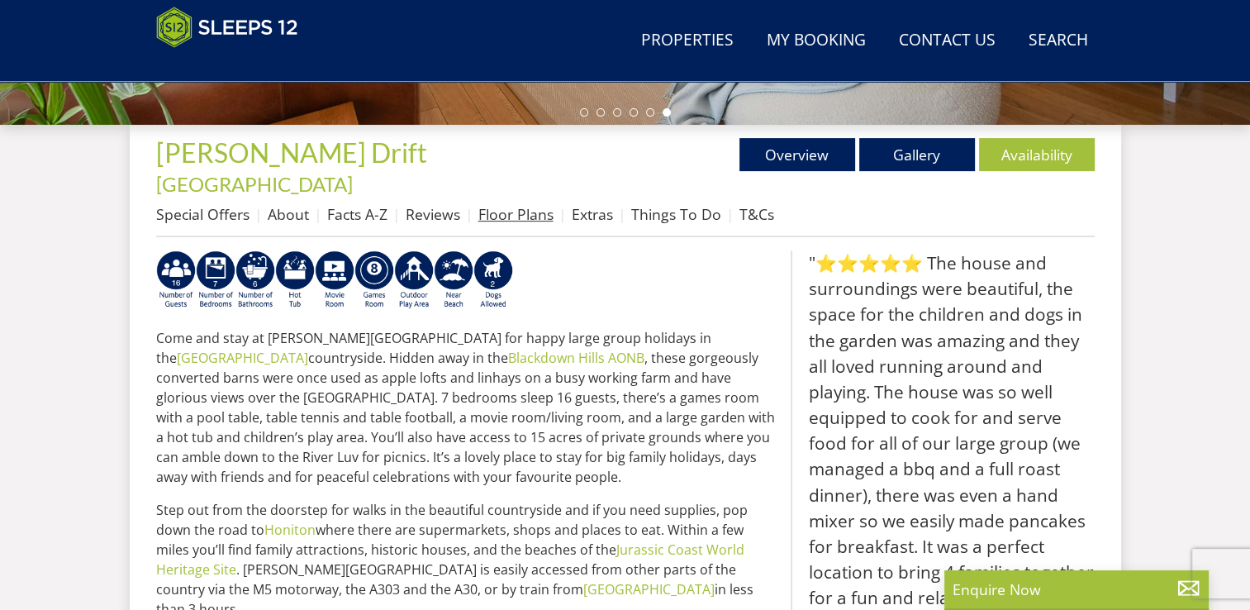
click at [496, 204] on link "Floor Plans" at bounding box center [515, 214] width 75 height 20
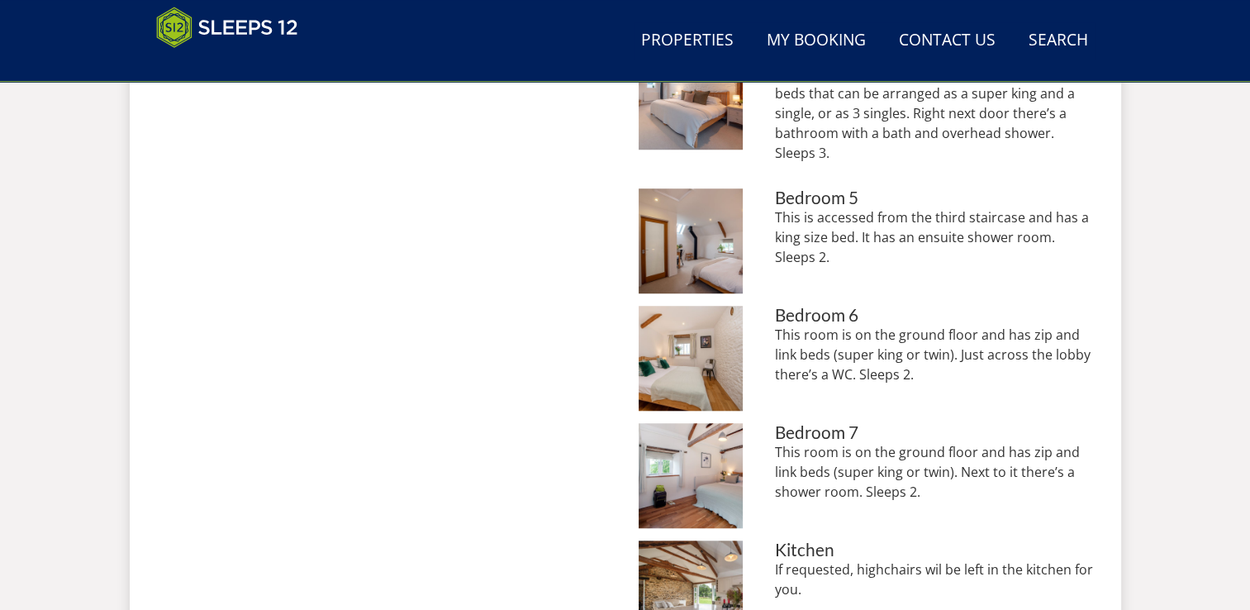
scroll to position [1308, 0]
